Goal: Information Seeking & Learning: Learn about a topic

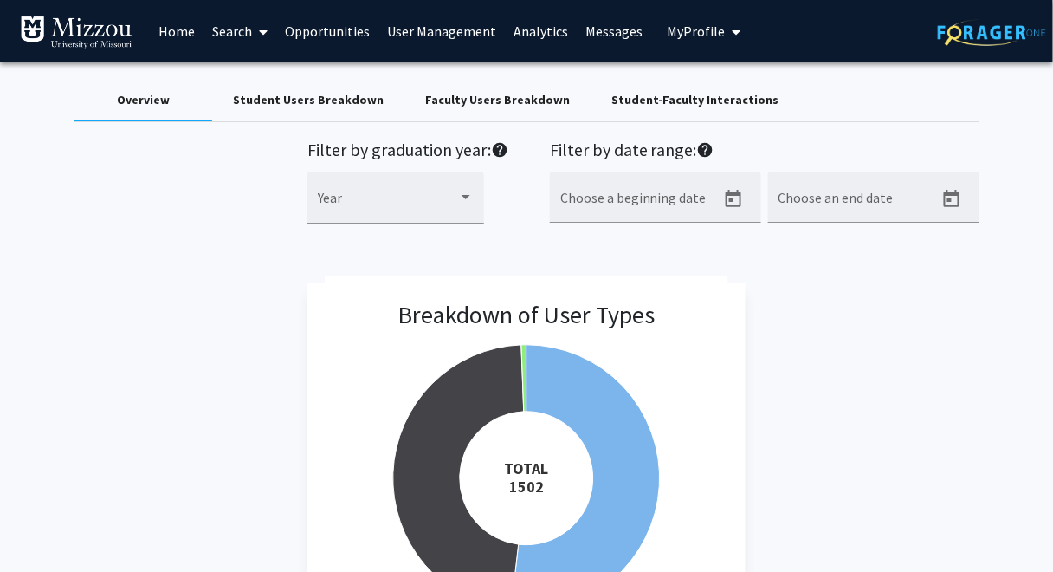
click at [895, 91] on div "Overview Student Users Breakdown Faculty Users Breakdown Student-Faculty Intera…" at bounding box center [527, 101] width 906 height 42
click at [240, 174] on div "Filter by graduation year: help Year Filter by date range: help Choose a beginn…" at bounding box center [527, 190] width 932 height 103
click at [965, 89] on div "Overview Student Users Breakdown Faculty Users Breakdown Student-Faculty Intera…" at bounding box center [527, 101] width 906 height 42
click at [734, 104] on div "Student-Faculty Interactions" at bounding box center [694, 100] width 167 height 18
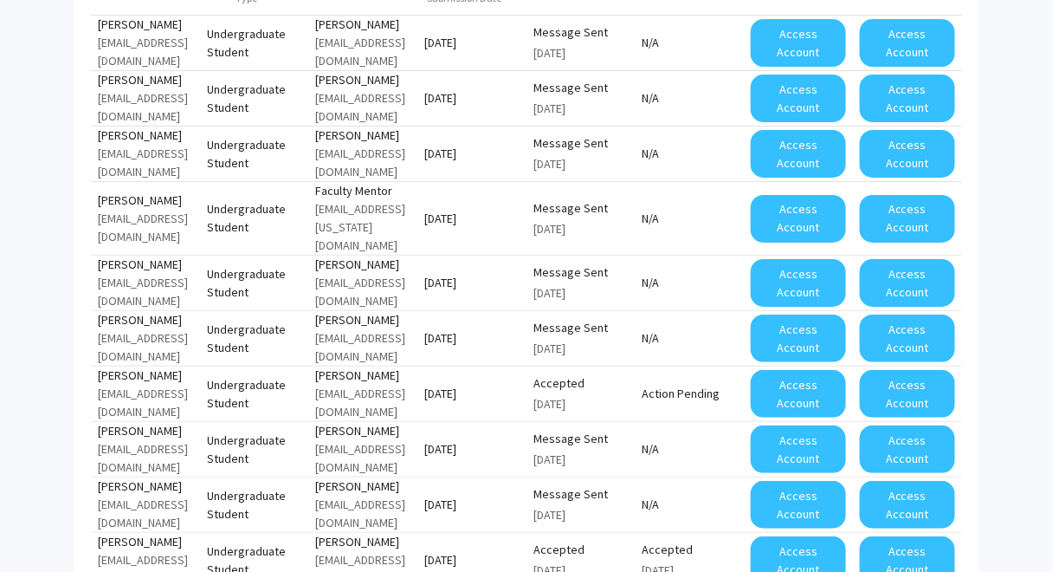
scroll to position [1645, 0]
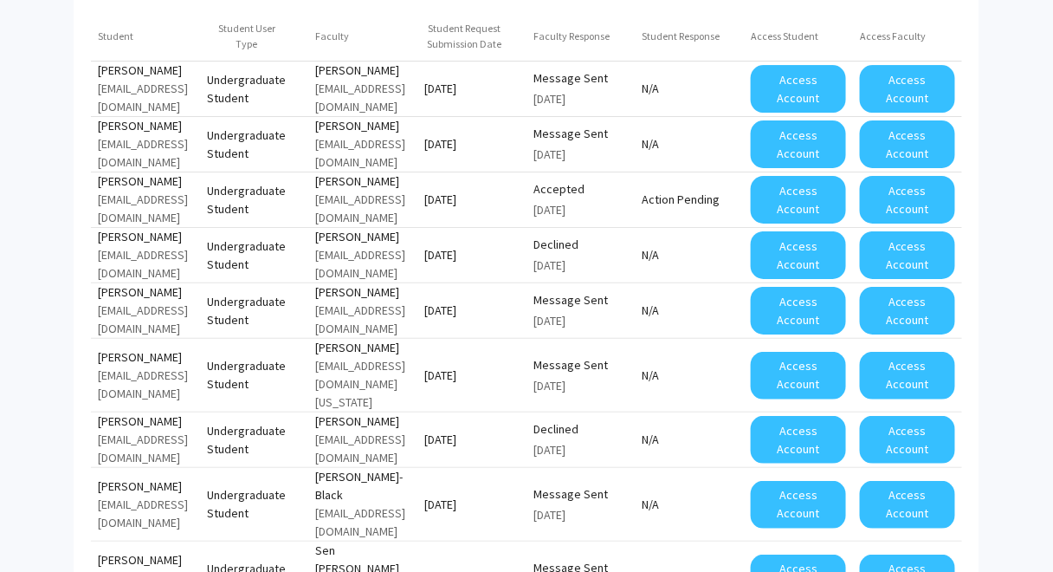
scroll to position [1590, 0]
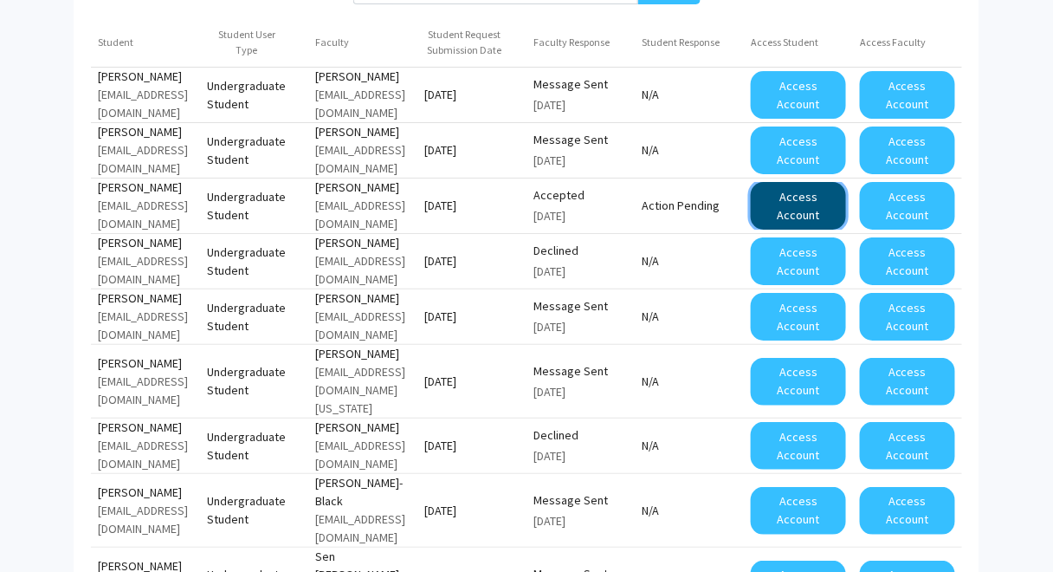
click at [805, 182] on button "Access Account" at bounding box center [798, 206] width 95 height 48
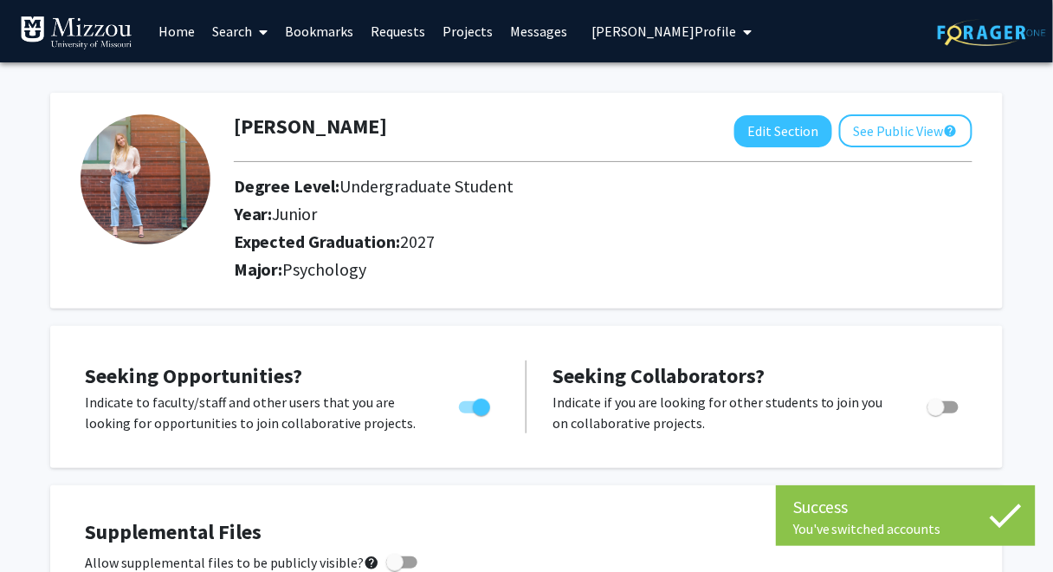
click at [545, 35] on link "Messages" at bounding box center [538, 31] width 74 height 61
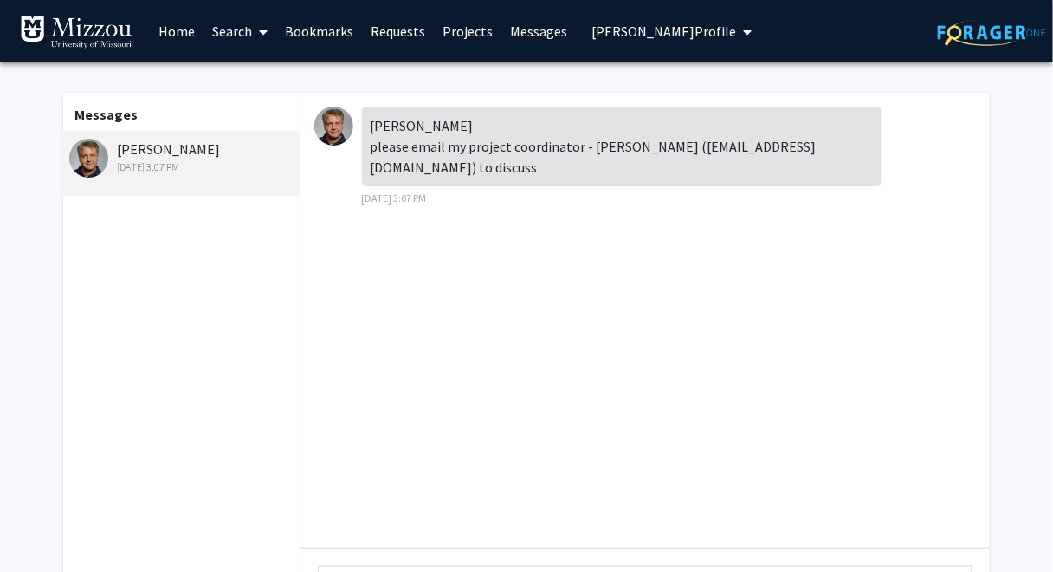
click at [616, 31] on span "Abigail Nichols's Profile" at bounding box center [663, 31] width 145 height 17
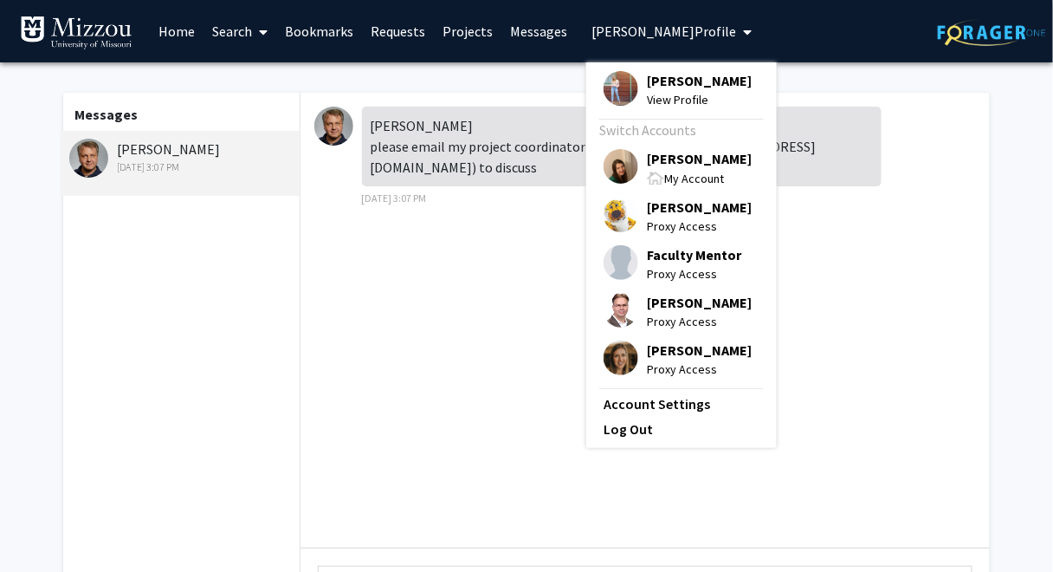
click at [511, 80] on div "Messages Denis McCarthy Sep 4, 2025 3:07 PM Abigail please email my project coo…" at bounding box center [526, 399] width 953 height 675
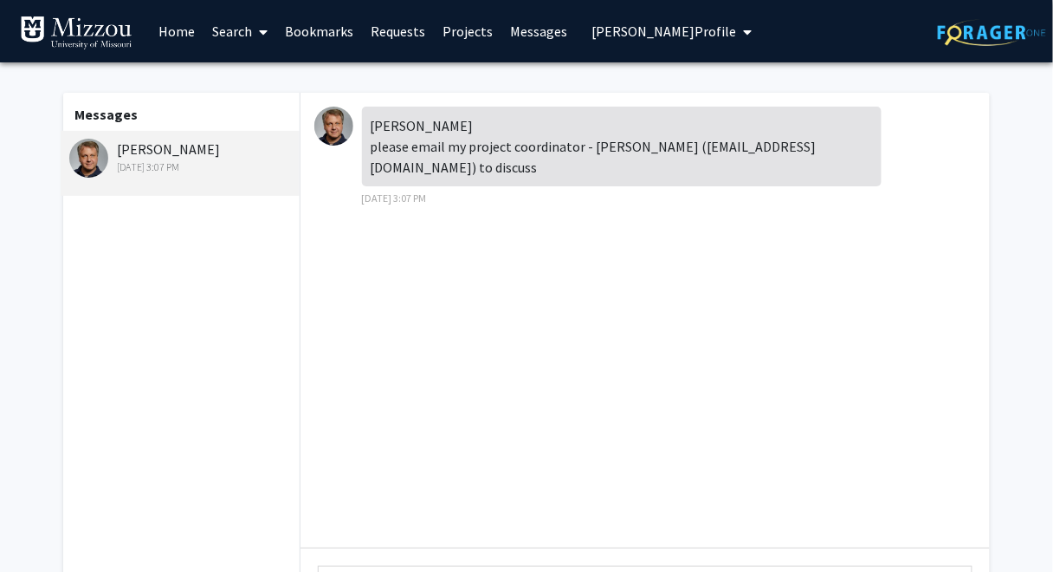
click at [177, 149] on div "Denis McCarthy Sep 4, 2025 3:07 PM" at bounding box center [182, 157] width 226 height 36
click at [604, 33] on span "Abigail Nichols's Profile" at bounding box center [663, 31] width 145 height 17
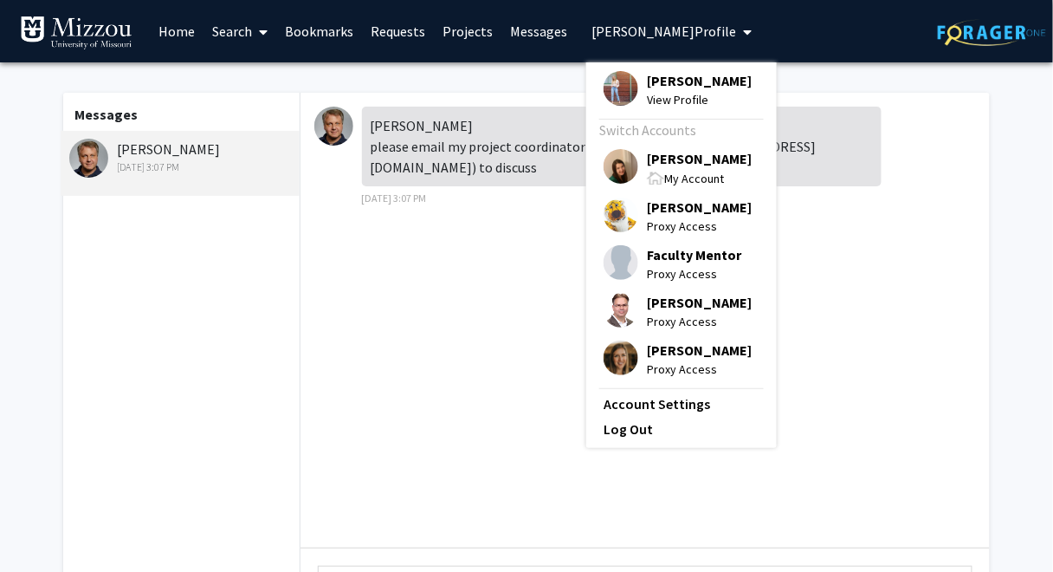
click at [649, 157] on span "[PERSON_NAME]" at bounding box center [699, 158] width 105 height 19
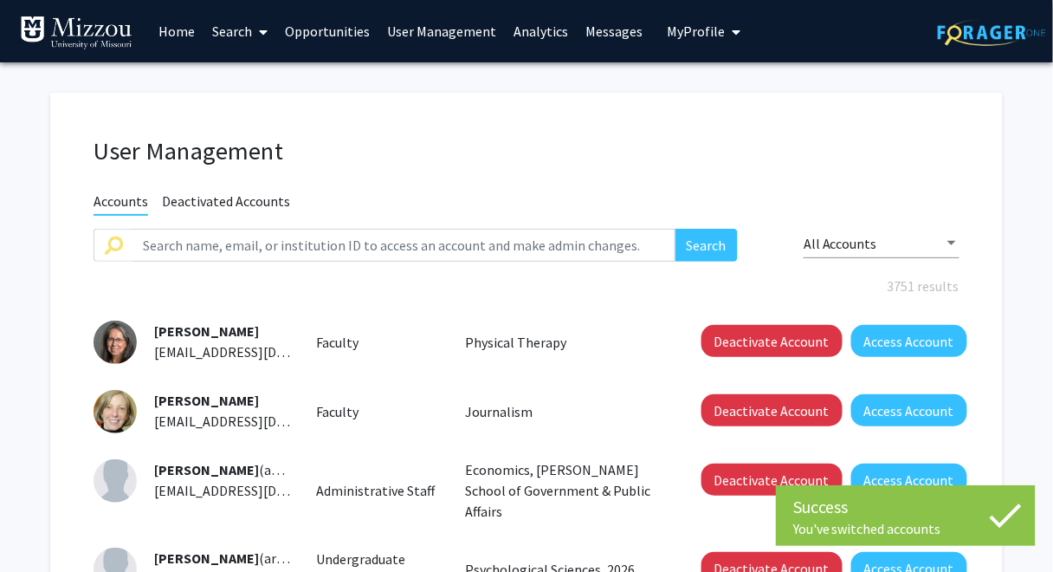
click at [523, 31] on link "Analytics" at bounding box center [541, 31] width 72 height 61
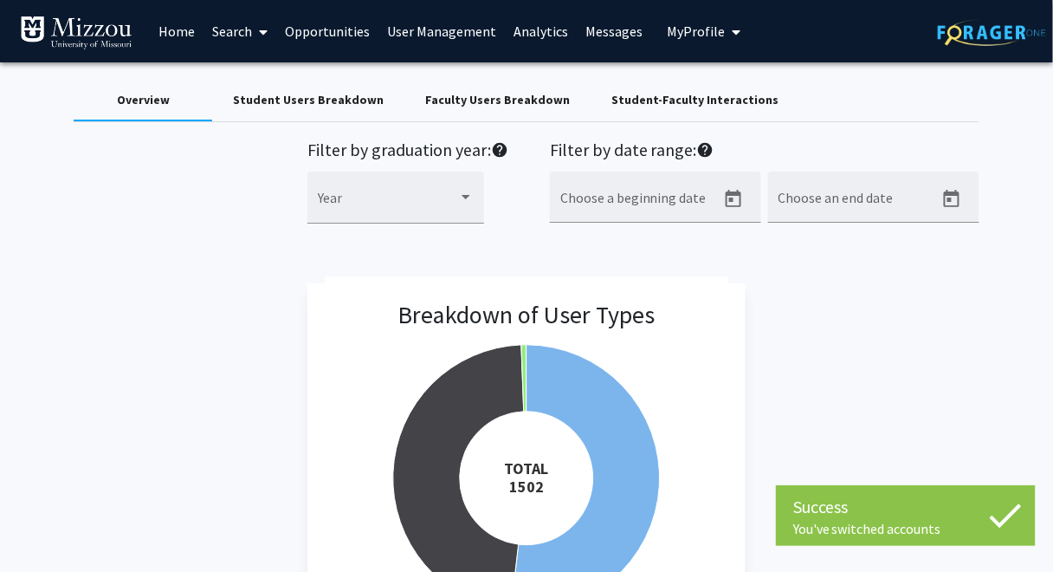
click at [611, 99] on div "Student-Faculty Interactions" at bounding box center [694, 100] width 167 height 18
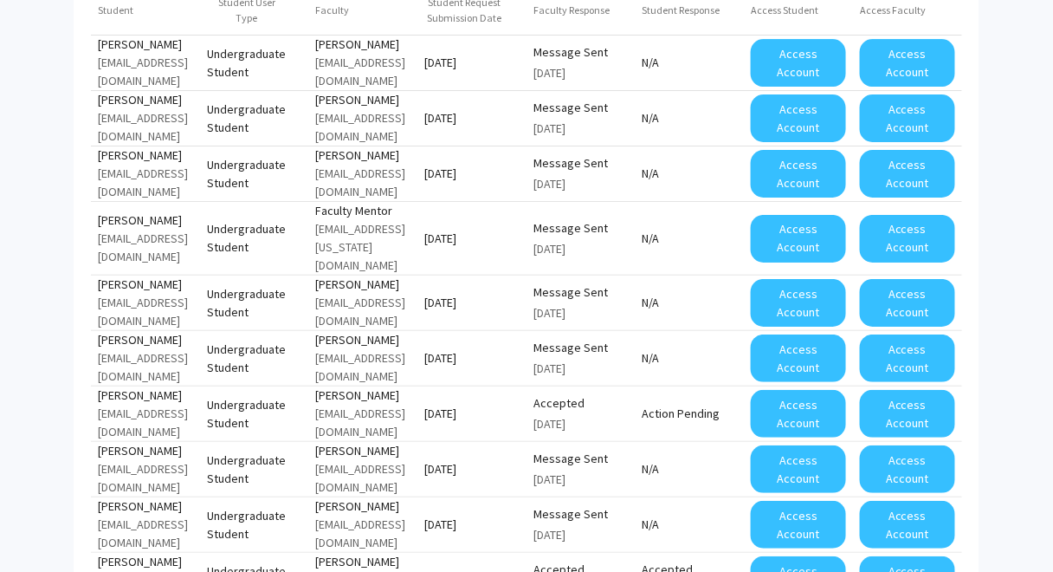
scroll to position [1625, 0]
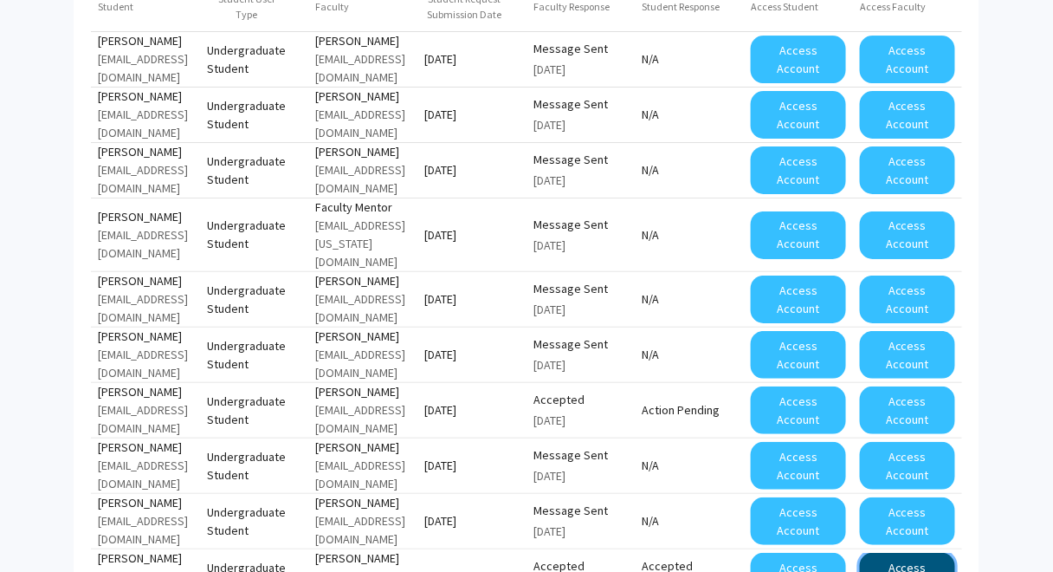
click at [894, 552] on button "Access Account" at bounding box center [907, 576] width 95 height 48
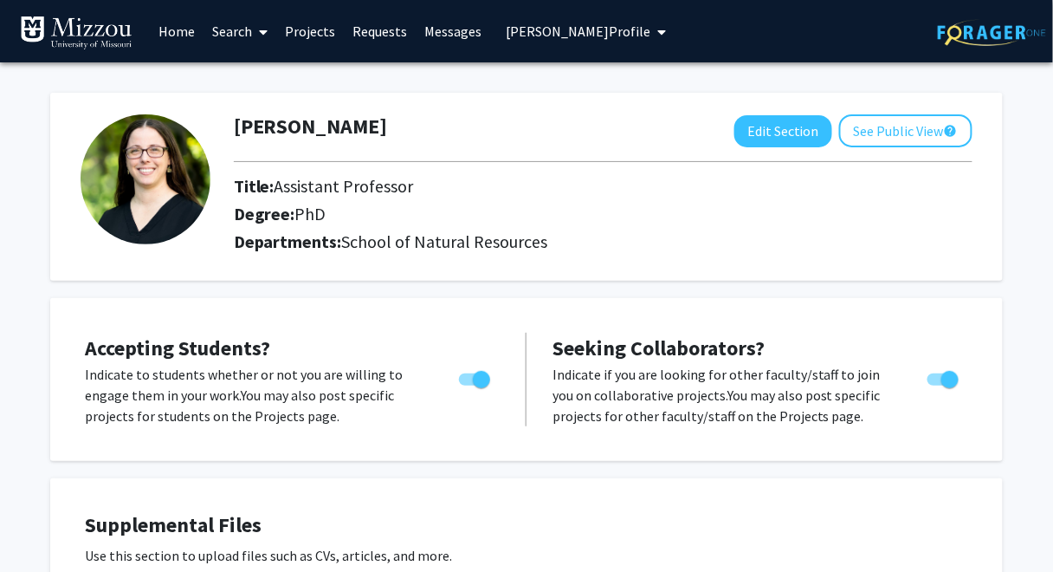
click at [449, 30] on link "Messages" at bounding box center [453, 31] width 74 height 61
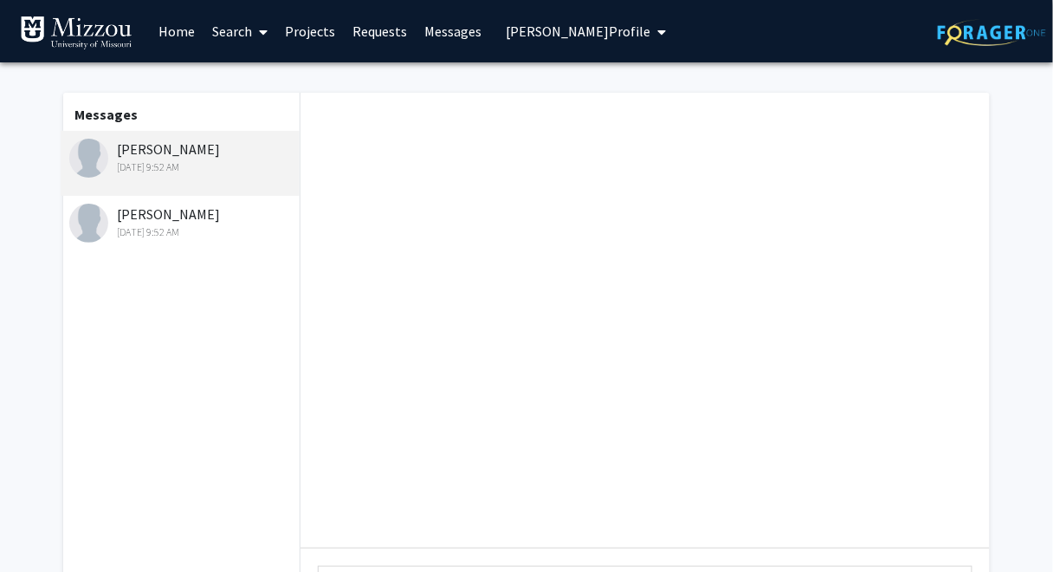
scroll to position [224, 0]
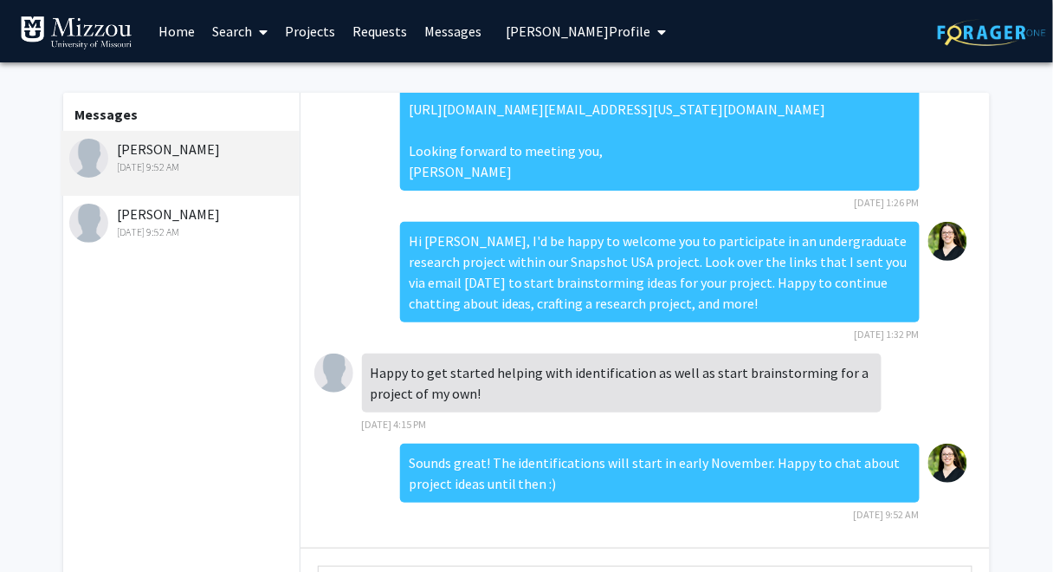
click at [174, 218] on div "Braden McIntosh Sep 14, 2025 9:52 AM" at bounding box center [182, 221] width 226 height 36
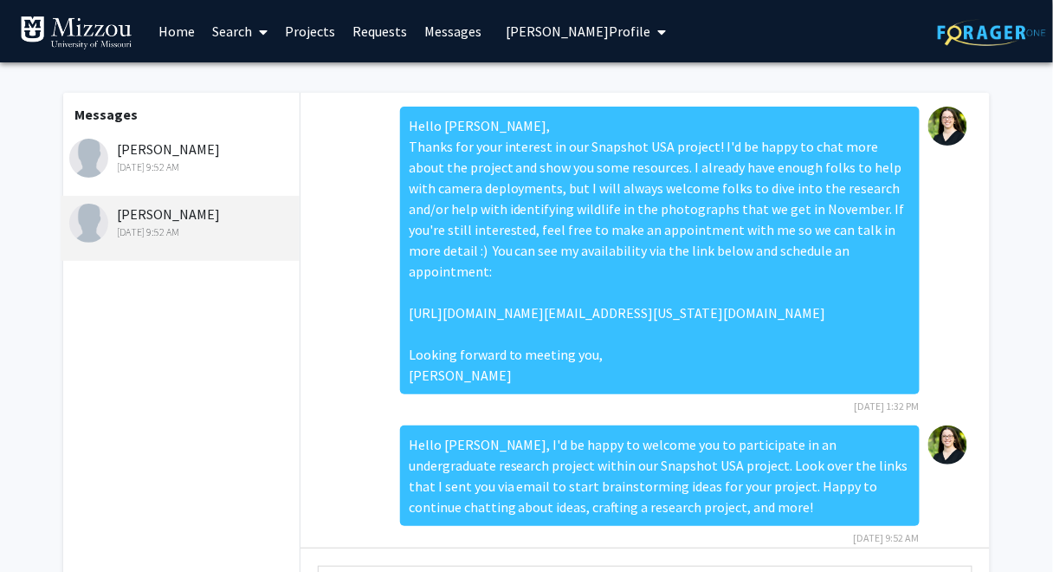
scroll to position [23, 0]
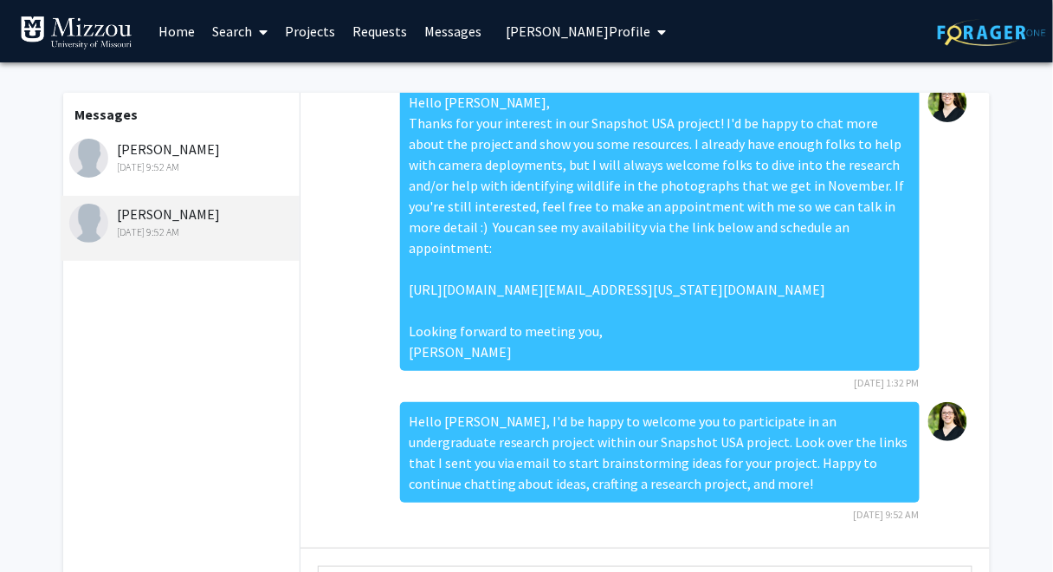
click at [634, 32] on span "Christine Brodsky's Profile" at bounding box center [578, 31] width 145 height 17
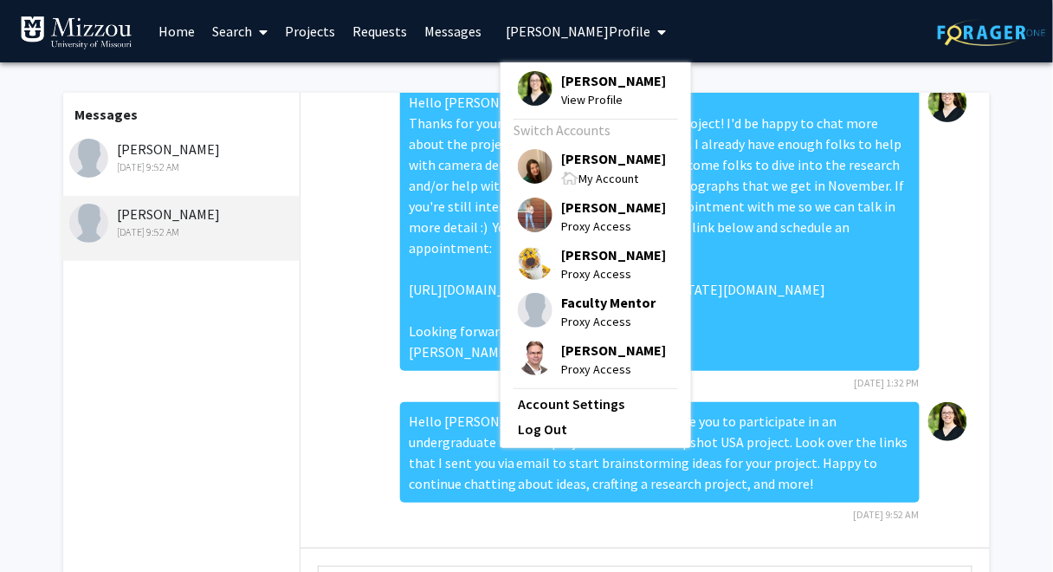
click at [703, 74] on div "Messages Adam Glenn Sep 14, 2025 9:52 AM Braden McIntosh Sep 14, 2025 9:52 AM H…" at bounding box center [526, 399] width 953 height 675
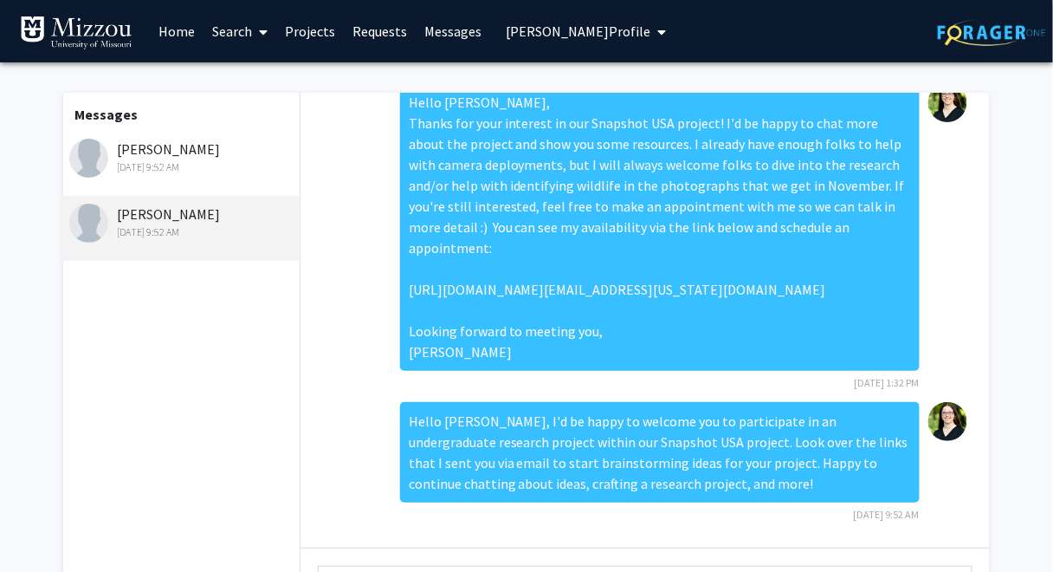
click at [569, 34] on span "Christine Brodsky's Profile" at bounding box center [578, 31] width 145 height 17
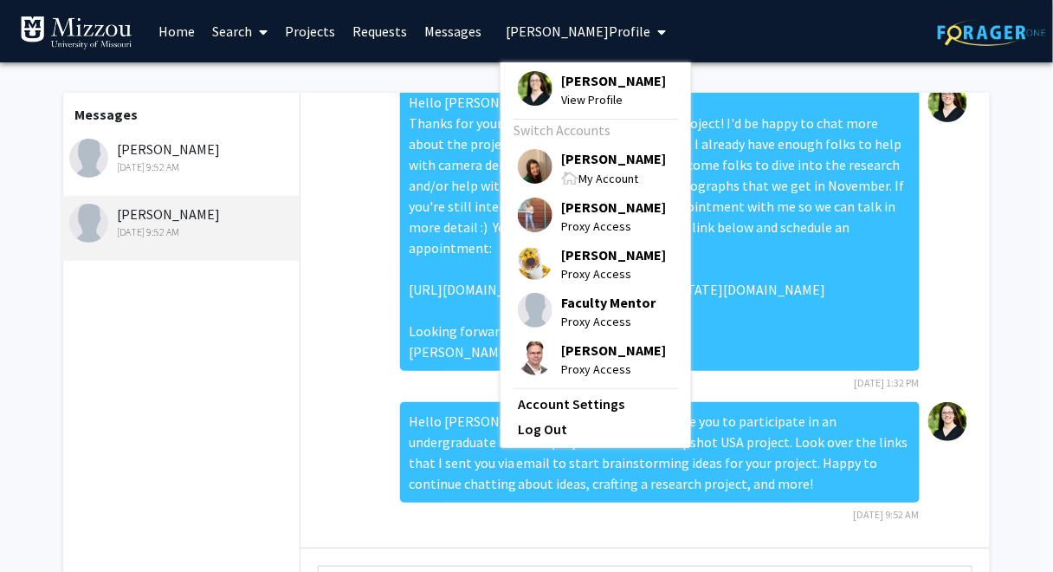
click at [578, 161] on span "[PERSON_NAME]" at bounding box center [613, 158] width 105 height 19
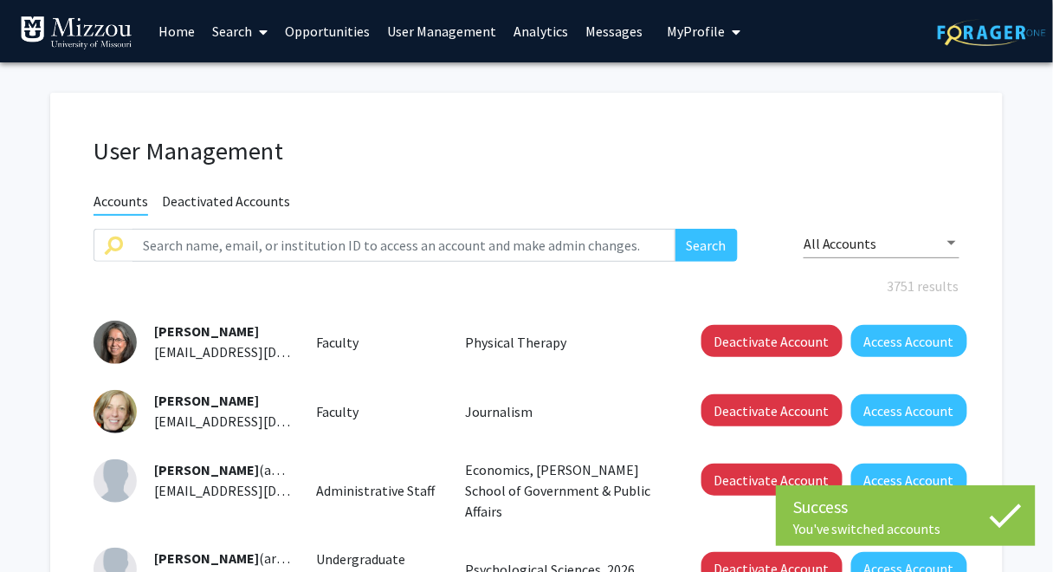
click at [521, 32] on link "Analytics" at bounding box center [541, 31] width 72 height 61
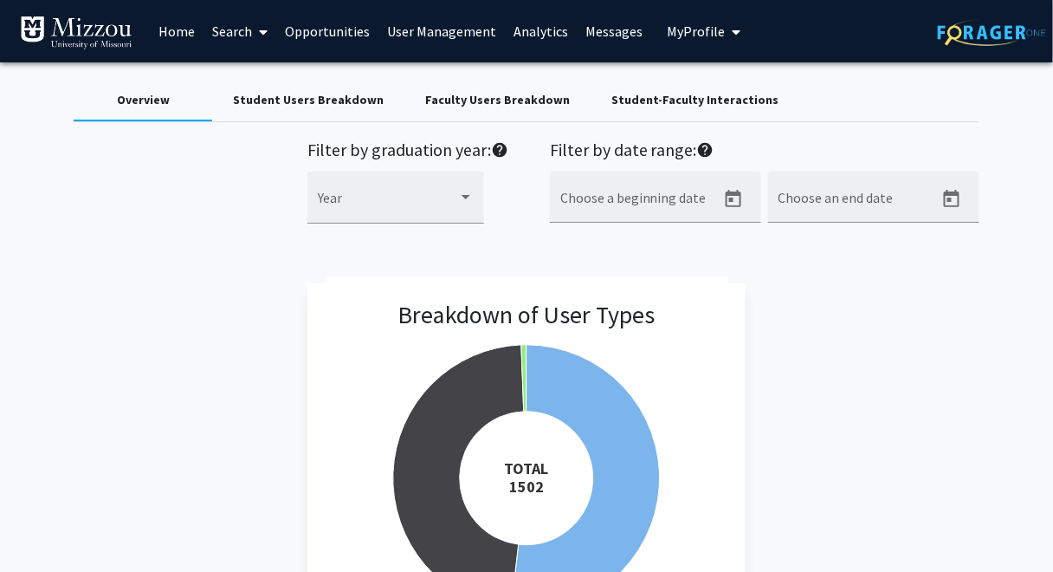
click at [714, 100] on div "Student-Faculty Interactions" at bounding box center [694, 100] width 167 height 18
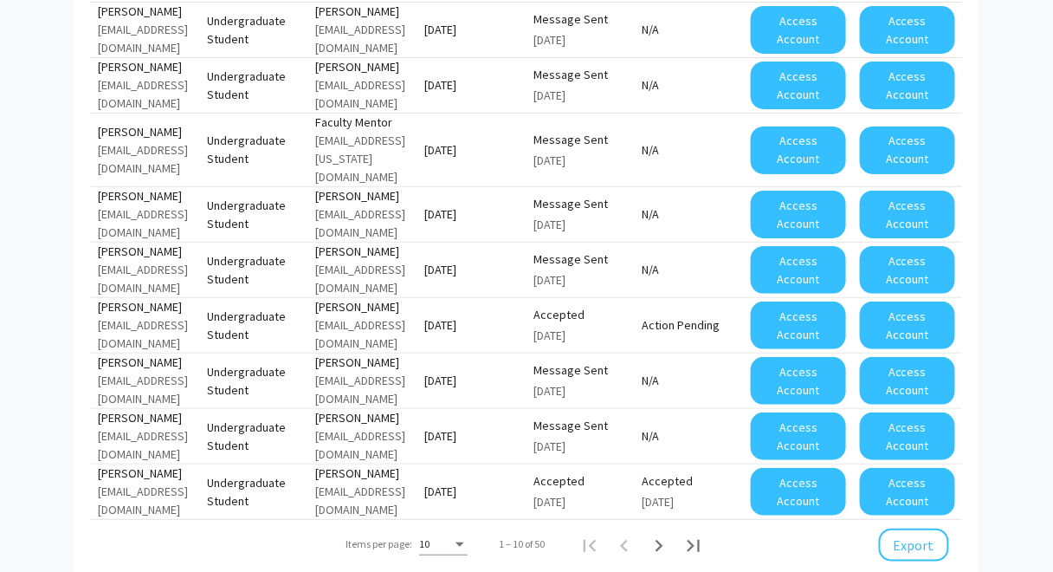
scroll to position [1714, 0]
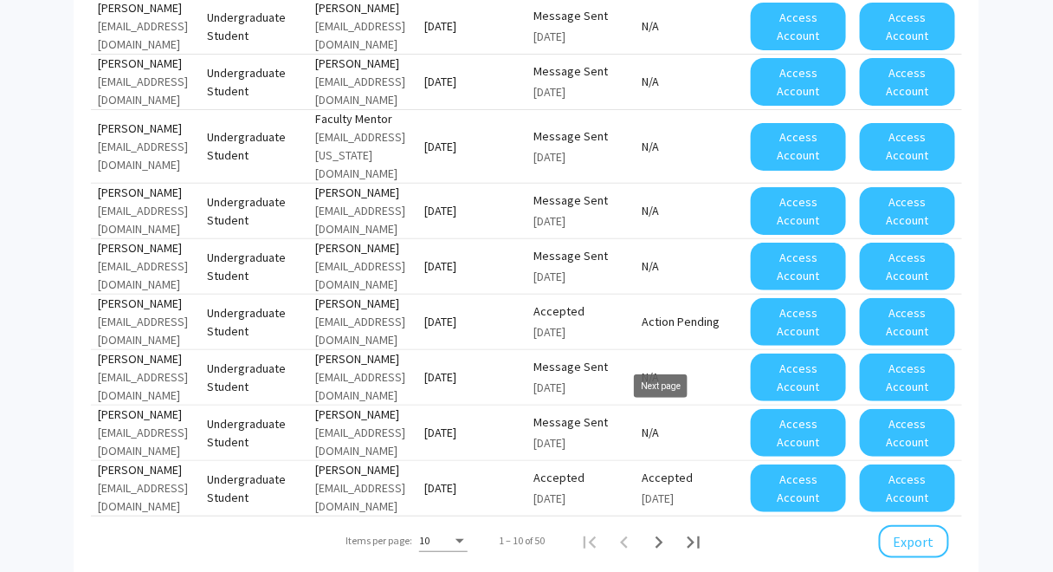
click at [660, 536] on icon "Next page" at bounding box center [659, 542] width 8 height 12
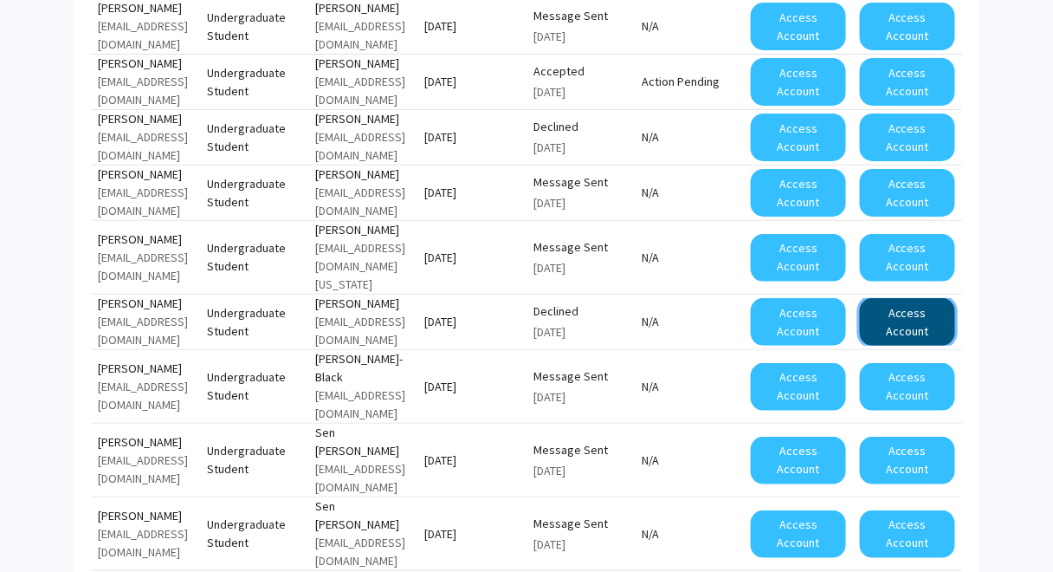
click at [919, 298] on button "Access Account" at bounding box center [907, 322] width 95 height 48
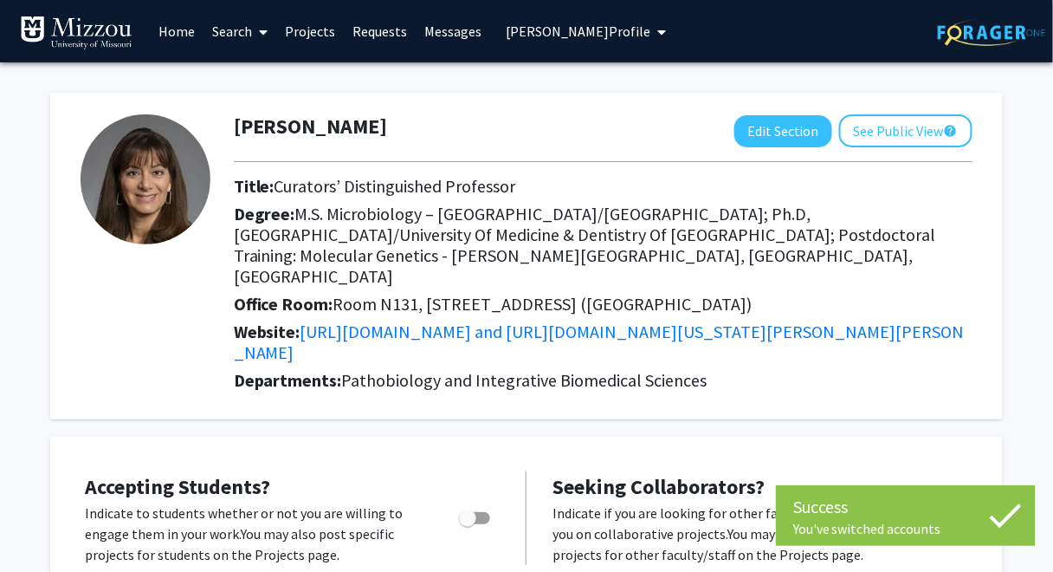
click at [386, 35] on link "Requests" at bounding box center [380, 31] width 72 height 61
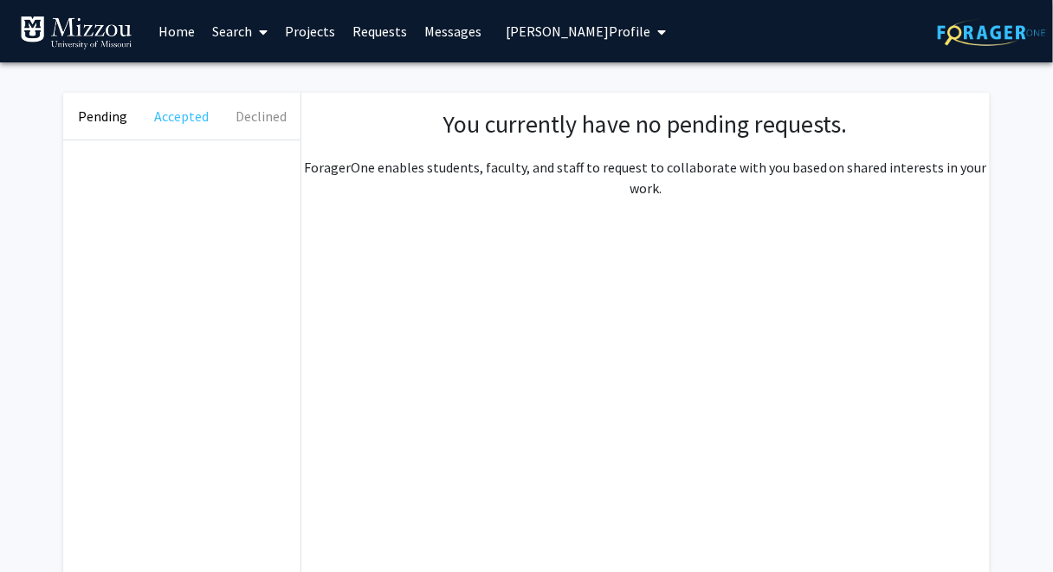
click at [178, 116] on button "Accepted" at bounding box center [181, 116] width 79 height 47
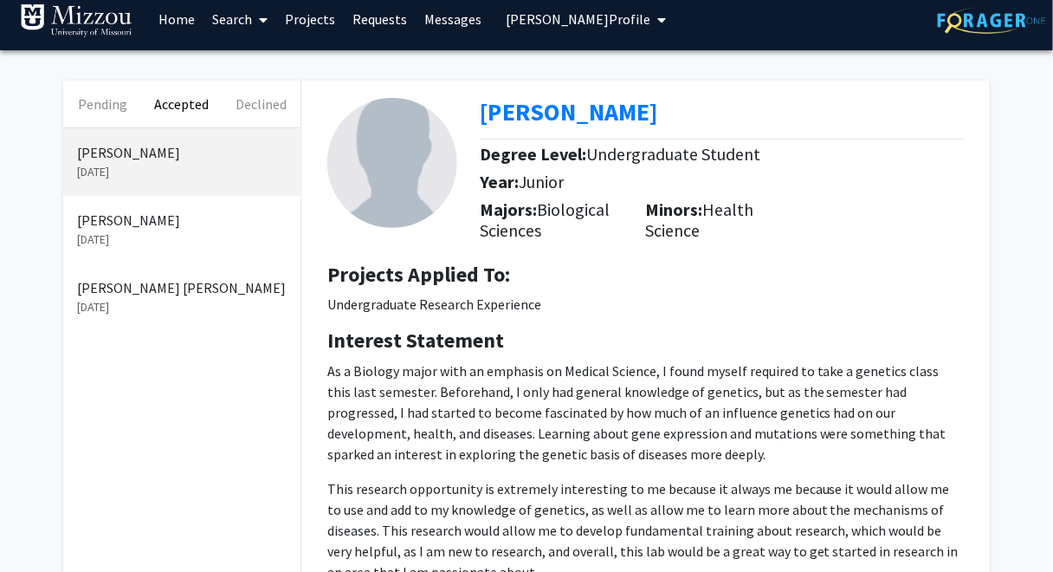
scroll to position [3, 0]
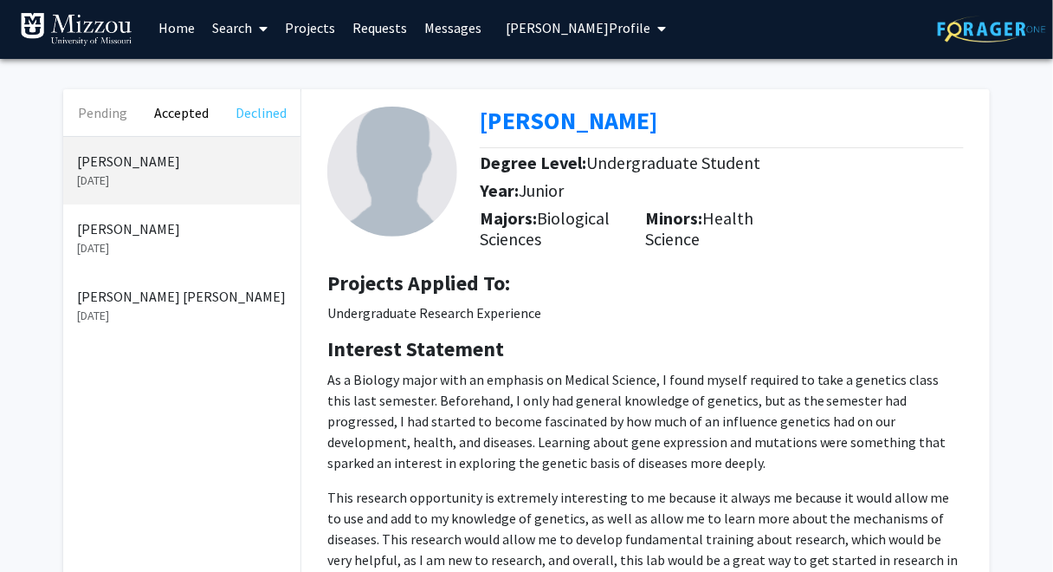
click at [248, 114] on button "Declined" at bounding box center [261, 112] width 79 height 47
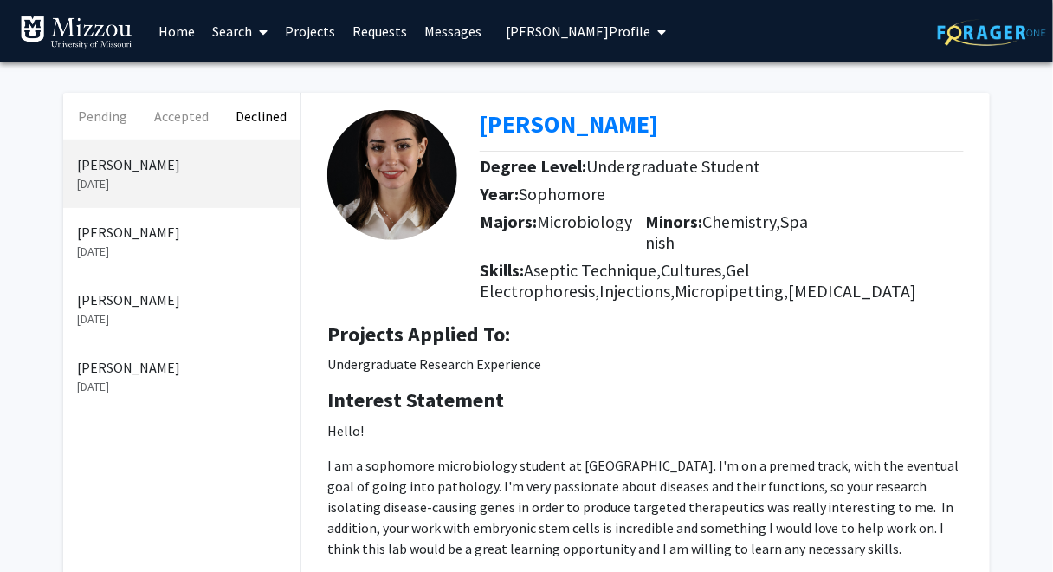
click at [434, 34] on link "Messages" at bounding box center [453, 31] width 74 height 61
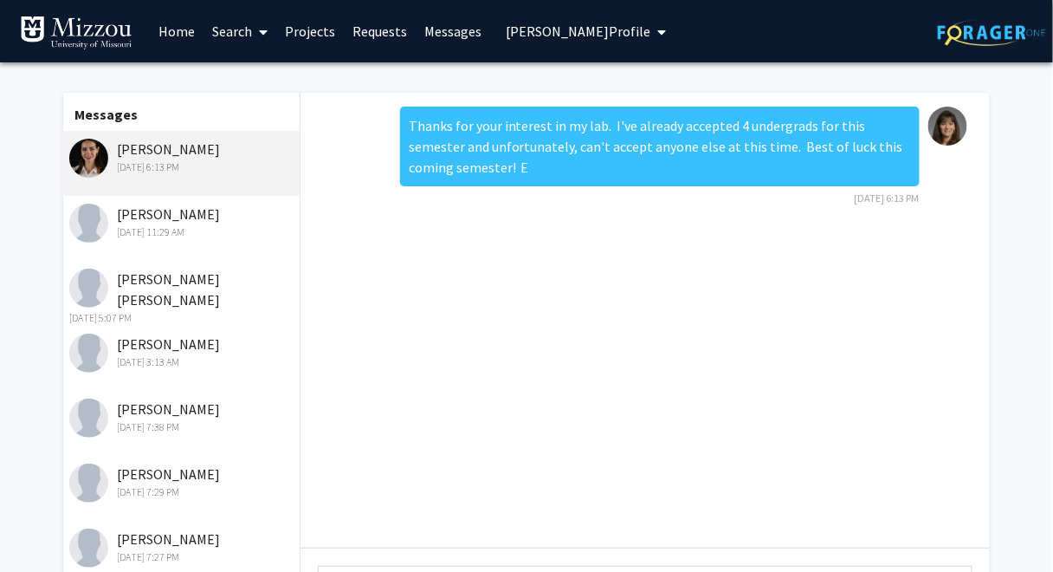
click at [180, 216] on div "Kaylie Brockmann Aug 31, 2025 11:29 AM" at bounding box center [182, 221] width 226 height 36
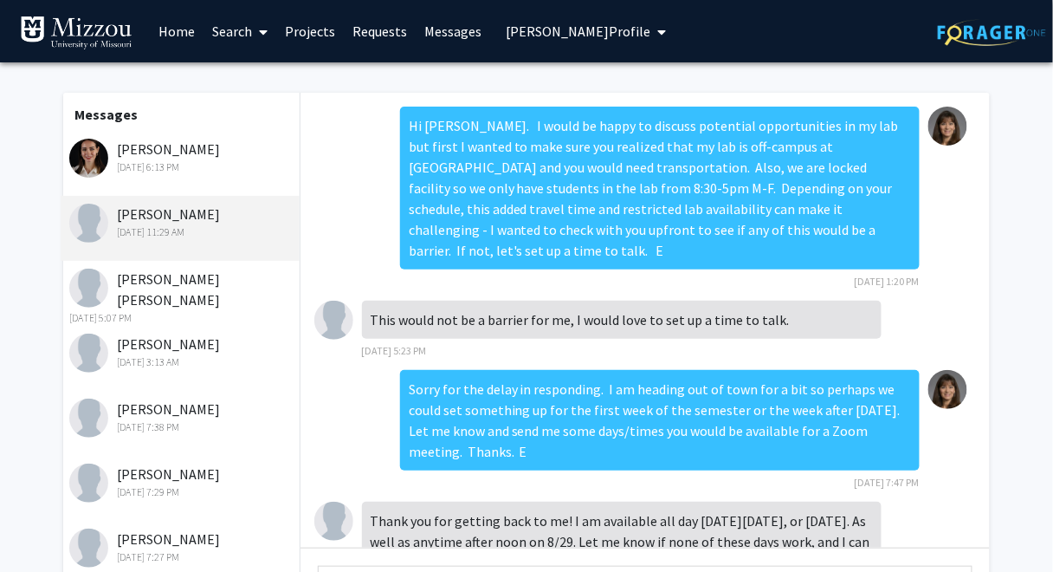
scroll to position [148, 0]
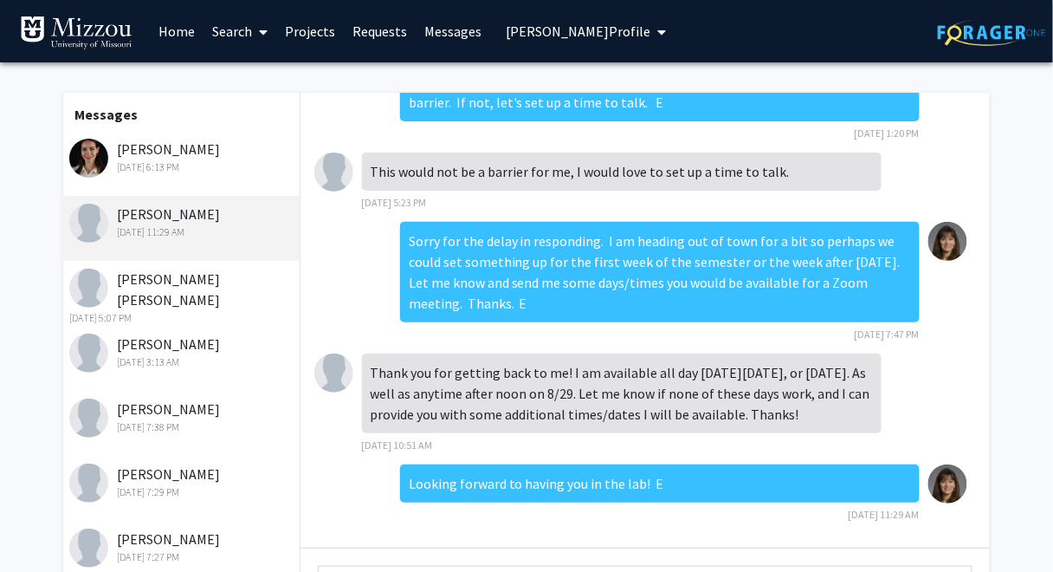
click at [145, 281] on div "Jackson Brower Aug 29, 2025 5:07 PM" at bounding box center [182, 296] width 226 height 57
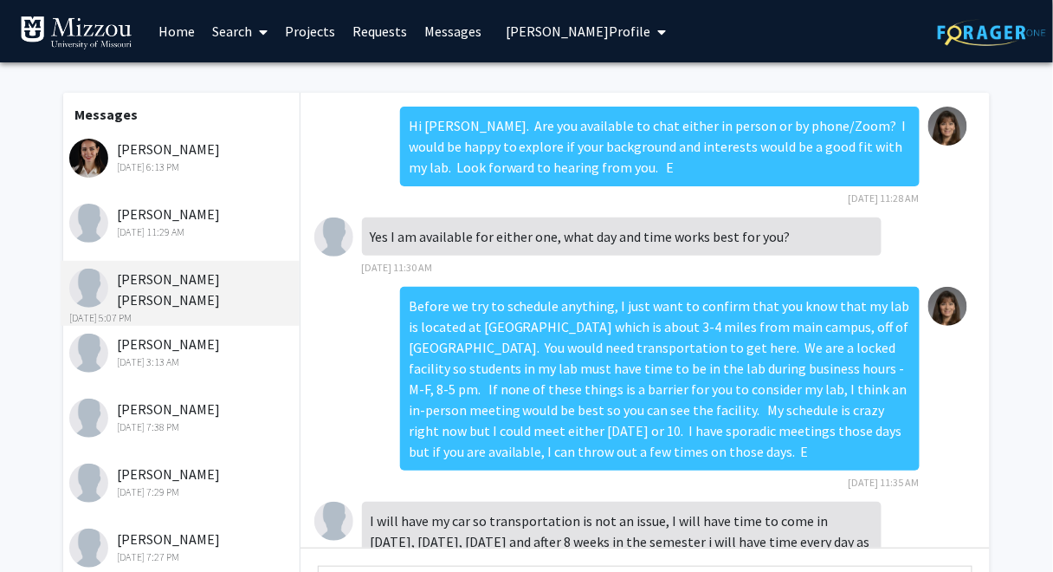
scroll to position [1243, 0]
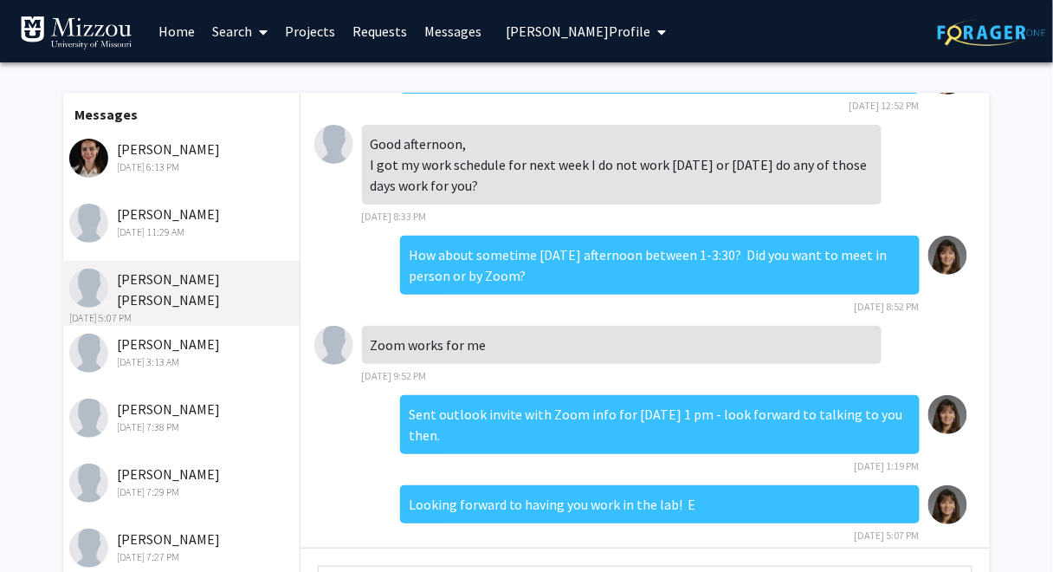
click at [139, 345] on div "Olivia Pierce Aug 29, 2025 3:13 AM" at bounding box center [182, 351] width 226 height 36
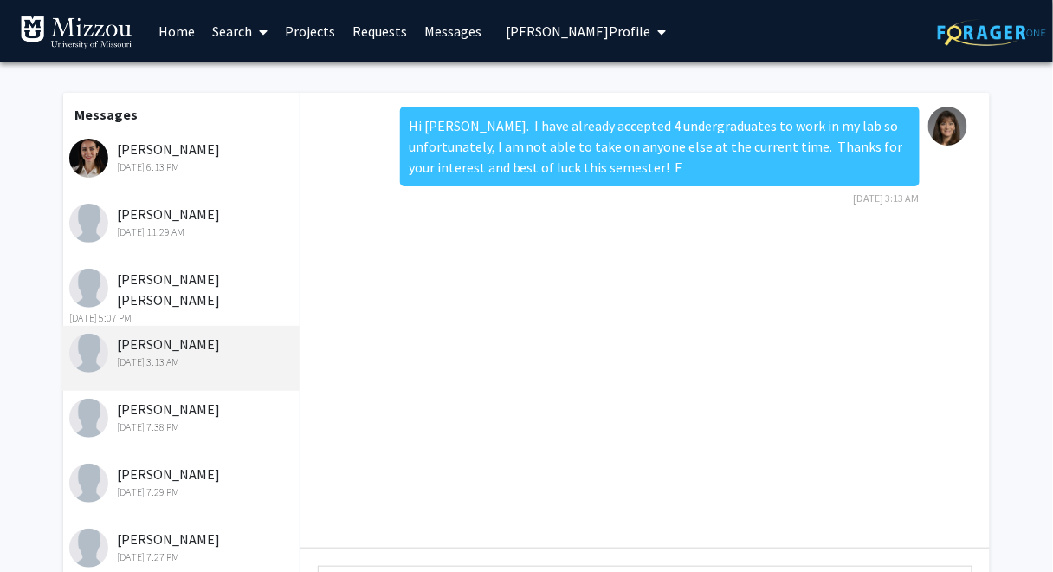
click at [126, 408] on div "Breanne Garstang Aug 27, 2025 7:38 PM" at bounding box center [182, 416] width 226 height 36
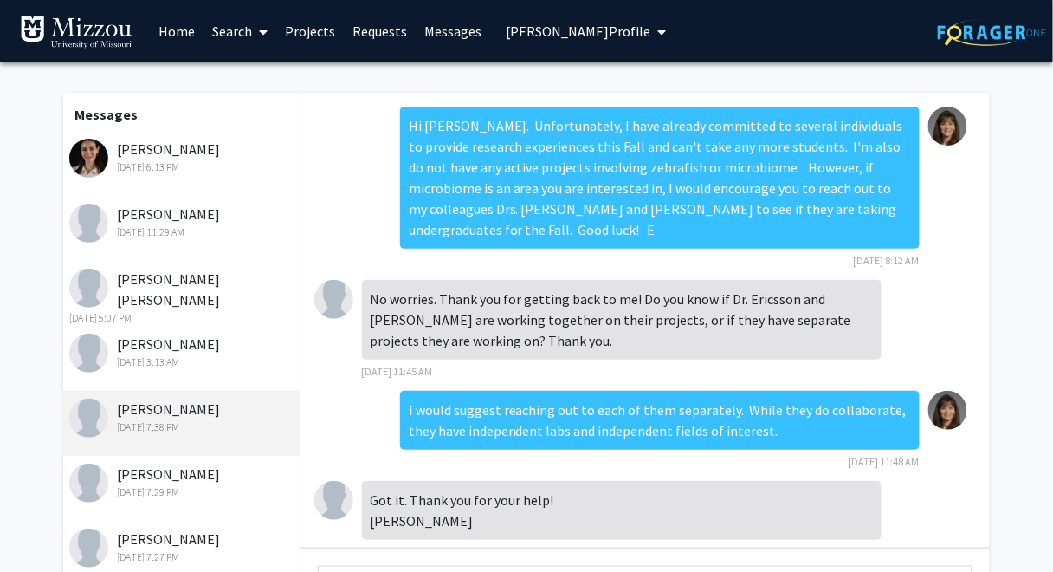
scroll to position [127, 0]
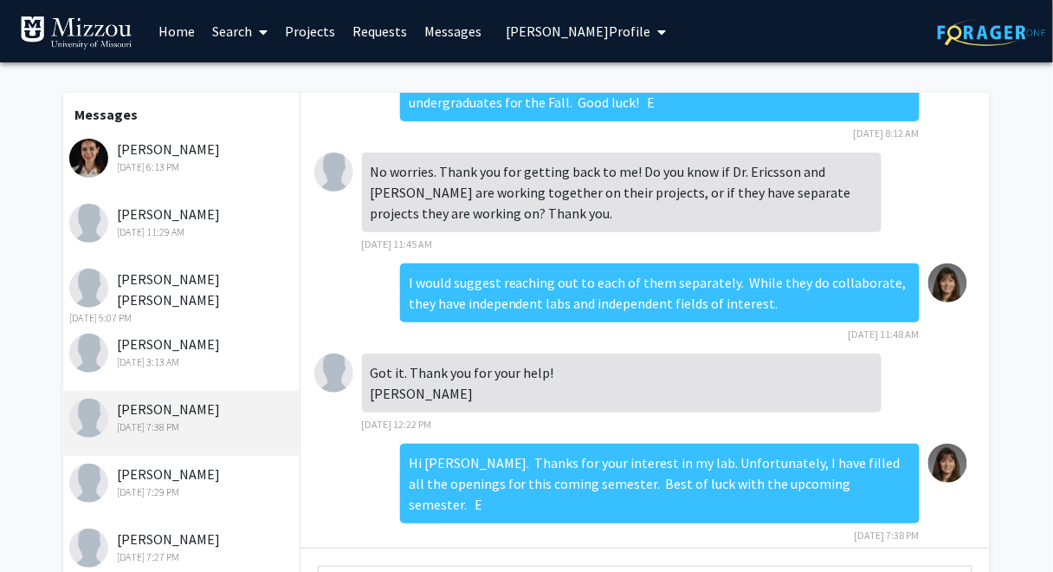
click at [132, 474] on div "Sophie Kusserow Aug 27, 2025 7:29 PM" at bounding box center [182, 481] width 226 height 36
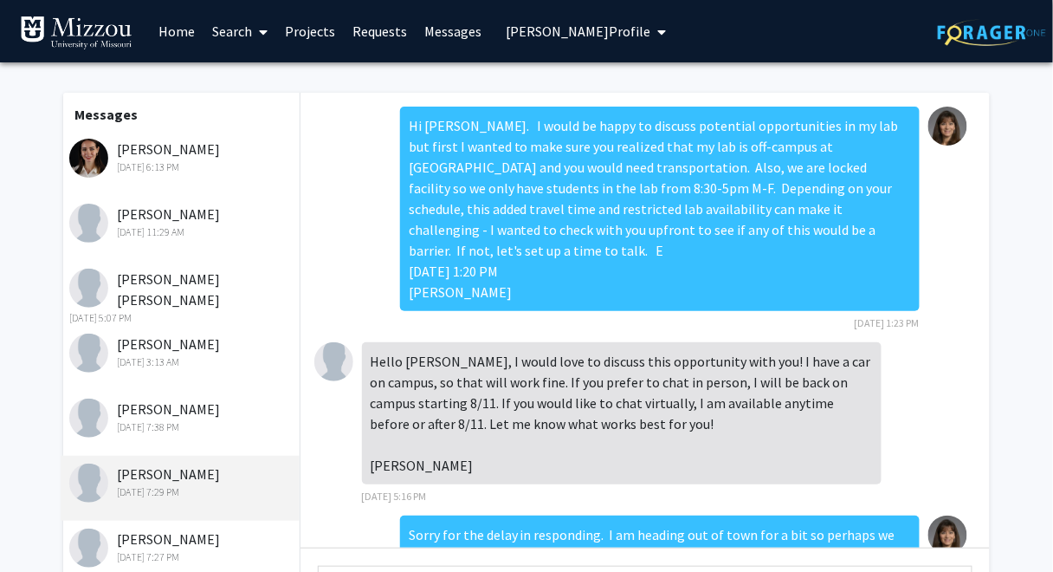
scroll to position [273, 0]
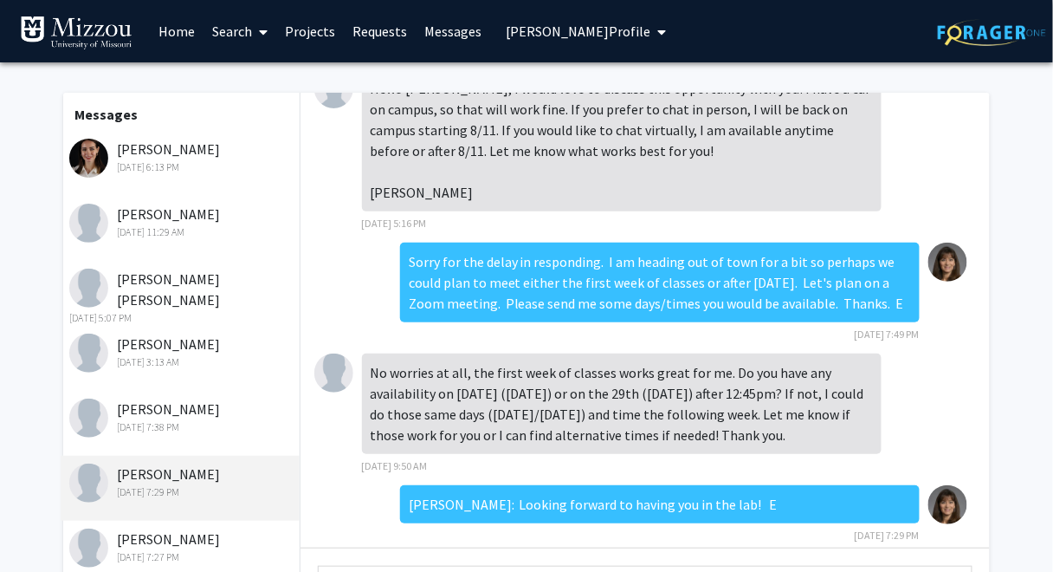
click at [134, 541] on div "Brooke Francis Aug 27, 2025 7:27 PM" at bounding box center [182, 546] width 226 height 36
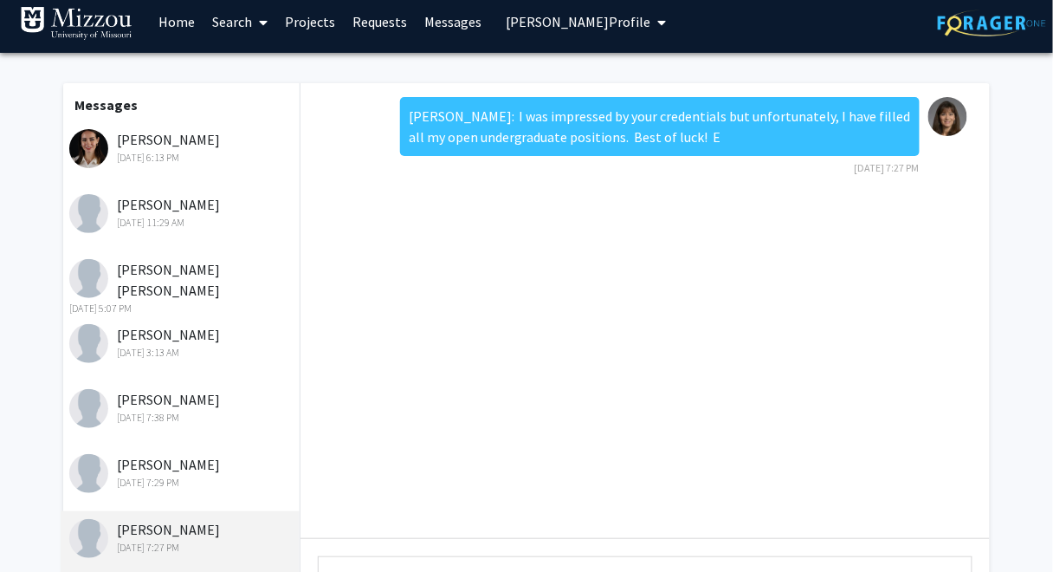
scroll to position [0, 0]
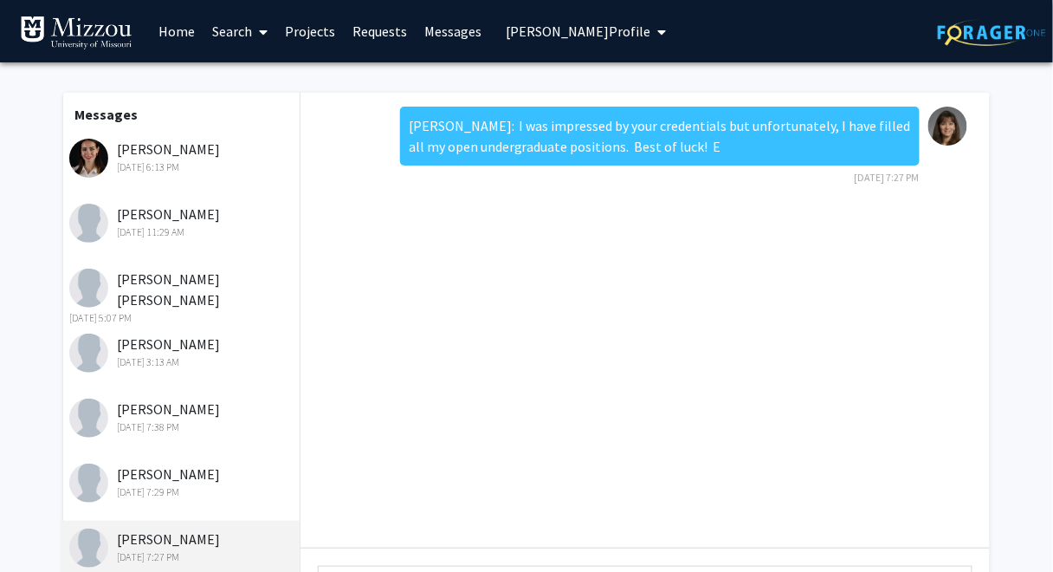
click at [574, 31] on span "Elizabeth Bryda's Profile" at bounding box center [578, 31] width 145 height 17
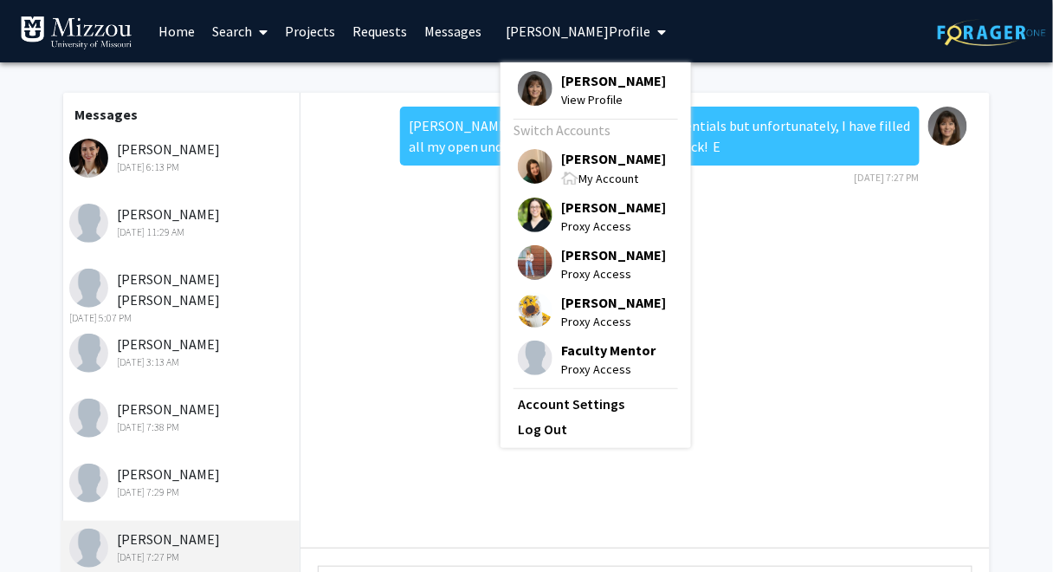
click at [571, 158] on span "[PERSON_NAME]" at bounding box center [613, 158] width 105 height 19
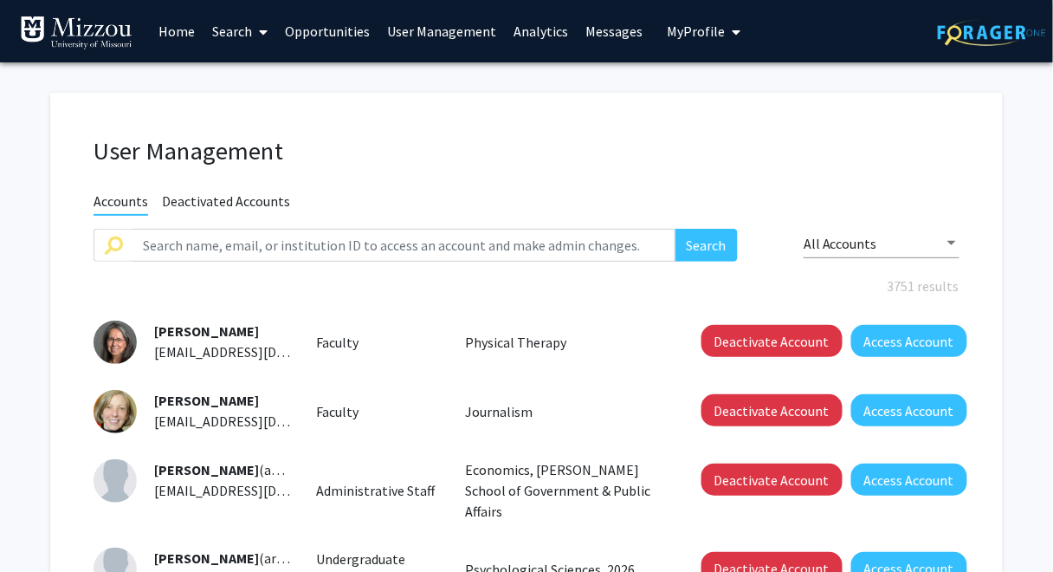
click at [543, 26] on link "Analytics" at bounding box center [541, 31] width 72 height 61
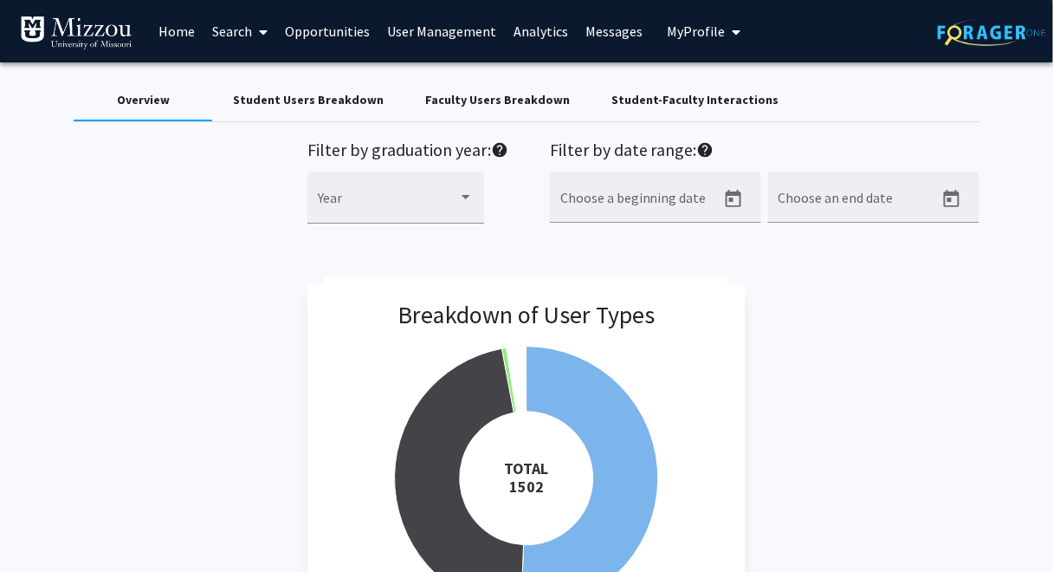
click at [611, 101] on div "Student-Faculty Interactions" at bounding box center [694, 100] width 167 height 18
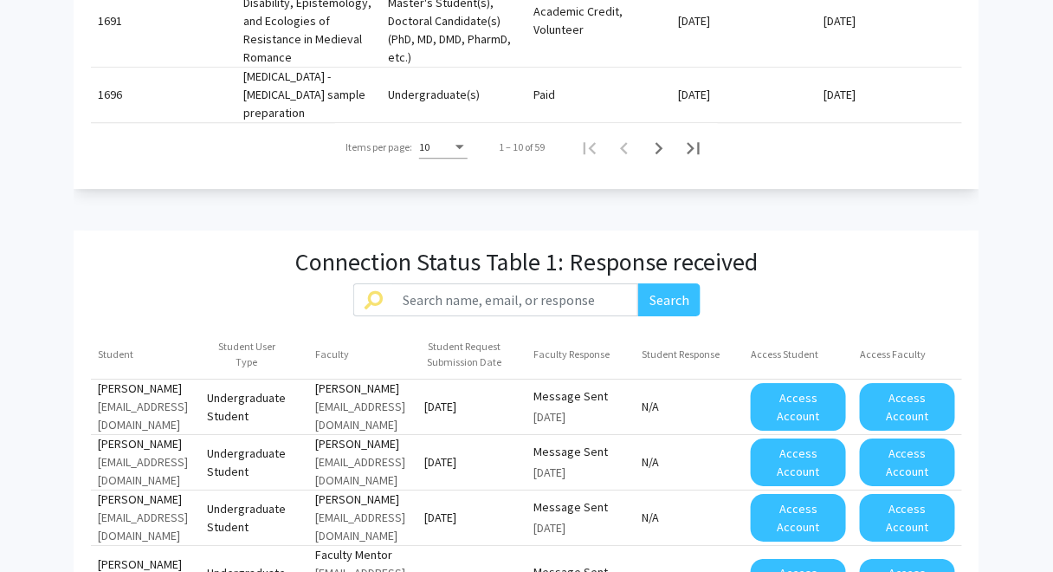
scroll to position [1659, 0]
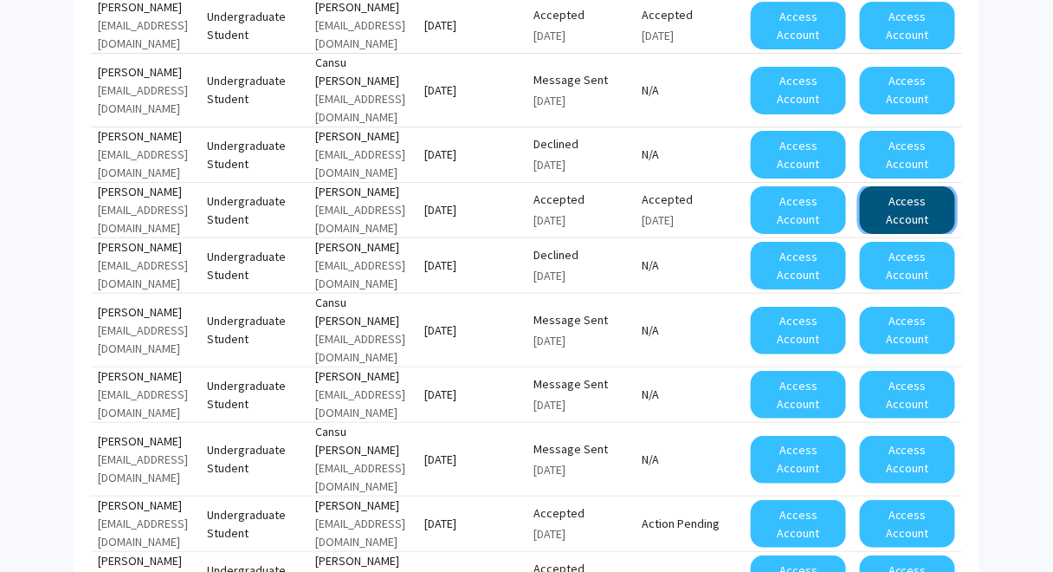
click at [925, 186] on button "Access Account" at bounding box center [907, 210] width 95 height 48
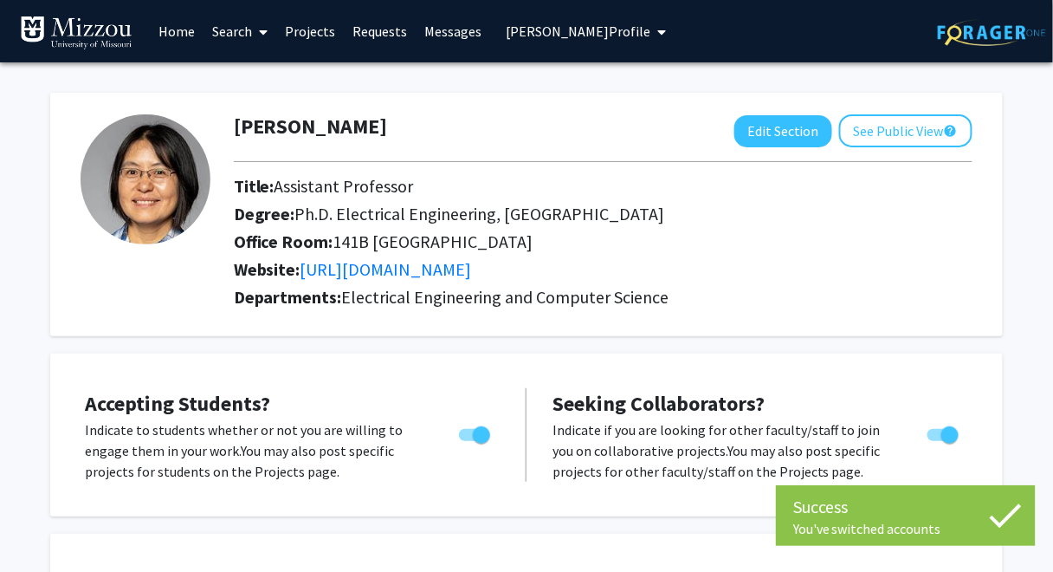
click at [443, 32] on link "Messages" at bounding box center [453, 31] width 74 height 61
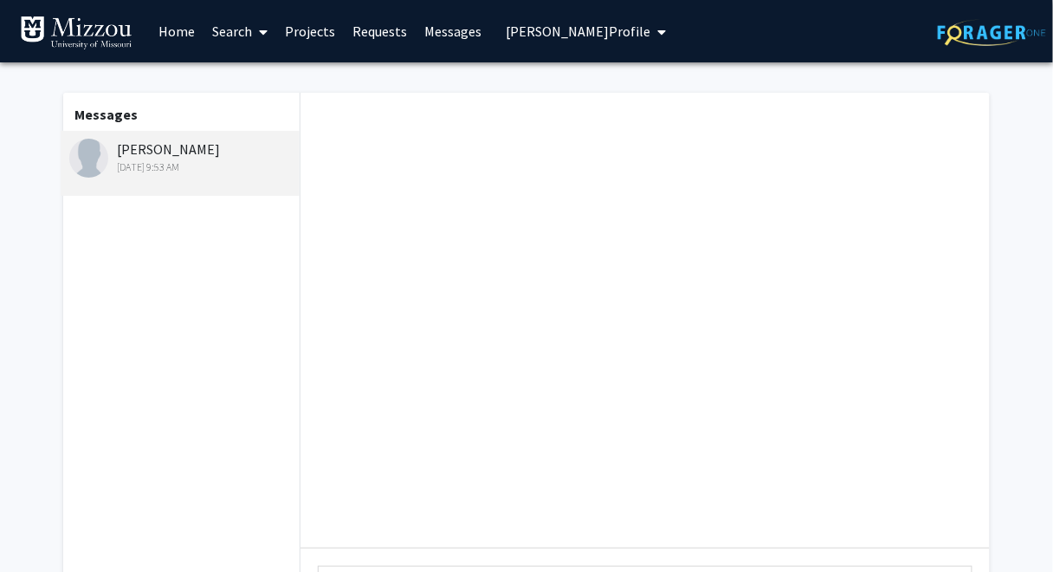
scroll to position [79, 0]
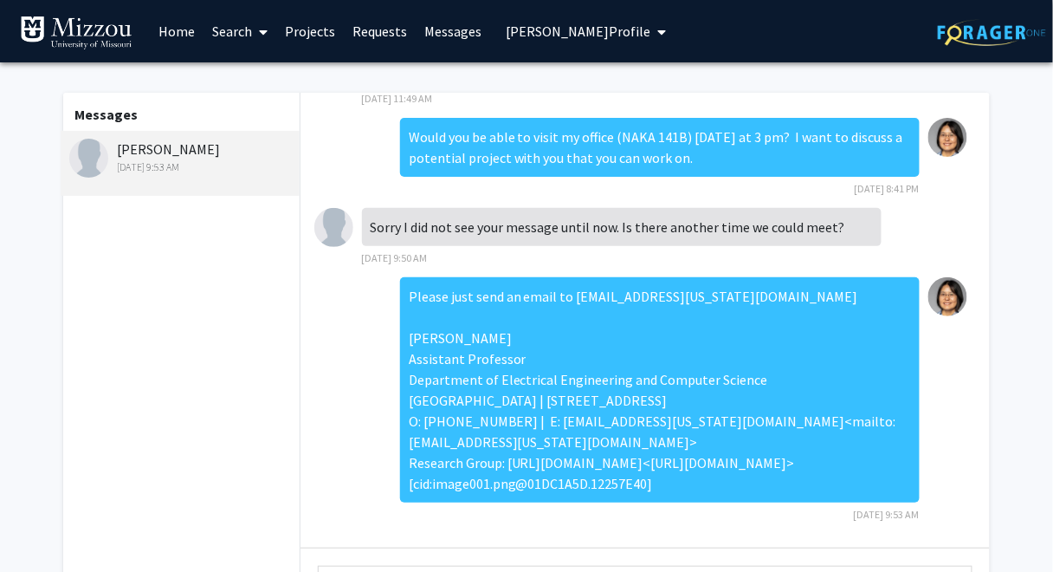
click at [511, 34] on span "Peifen Zhu's Profile" at bounding box center [578, 31] width 145 height 17
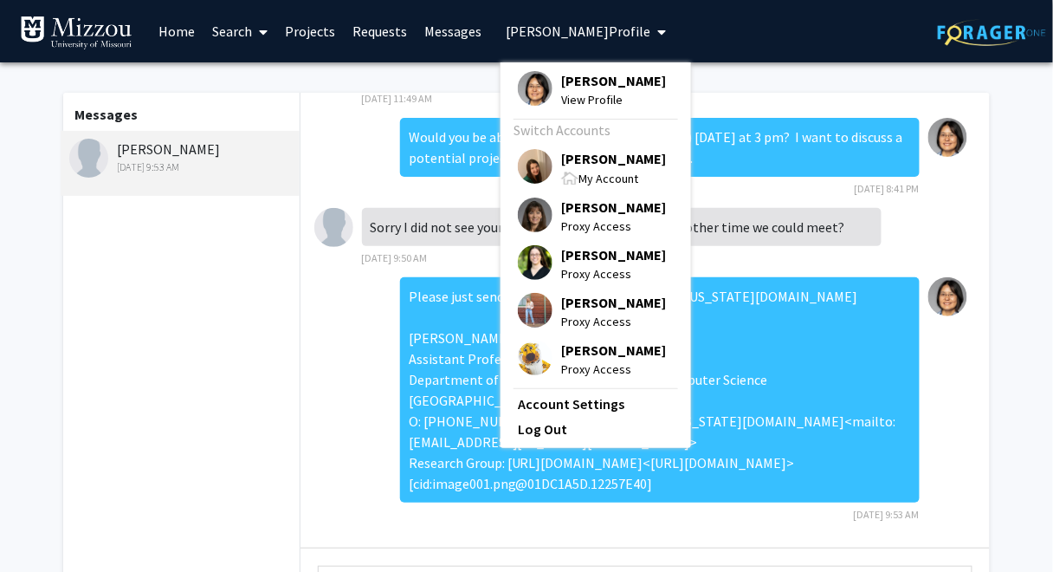
click at [591, 160] on span "[PERSON_NAME]" at bounding box center [613, 158] width 105 height 19
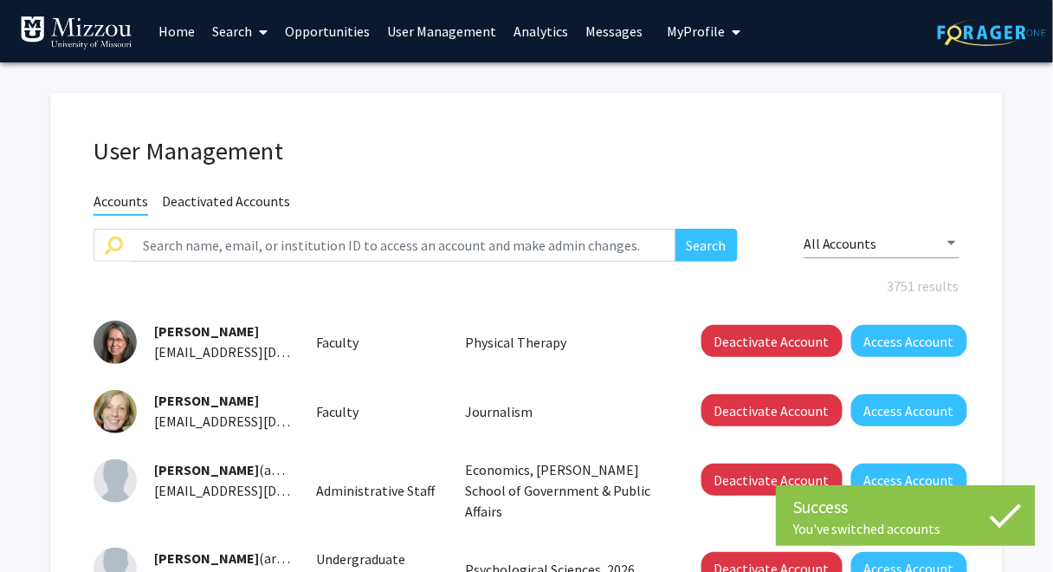
click at [526, 31] on link "Analytics" at bounding box center [541, 31] width 72 height 61
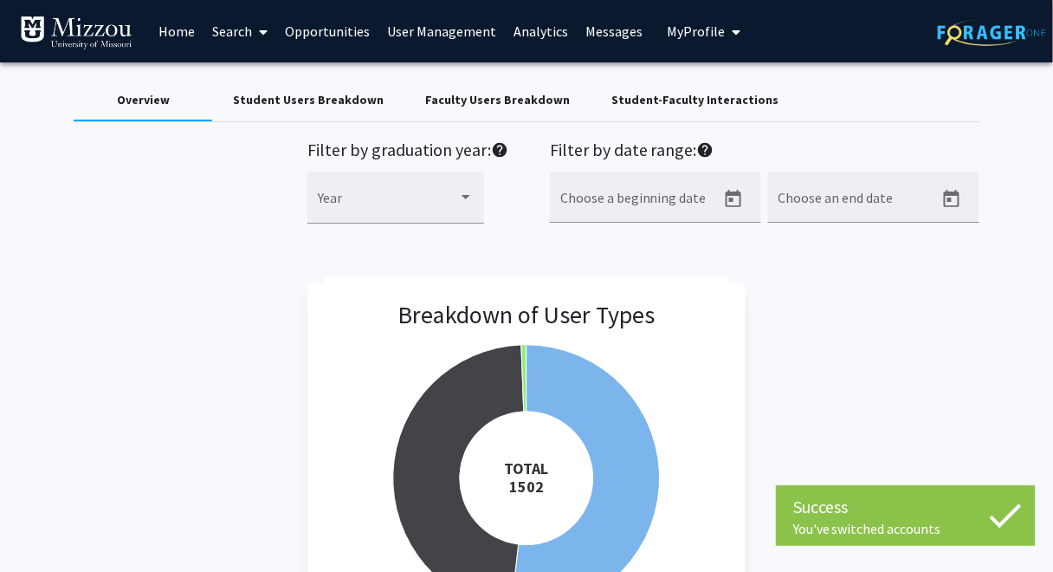
click at [645, 104] on div "Student-Faculty Interactions" at bounding box center [694, 100] width 167 height 18
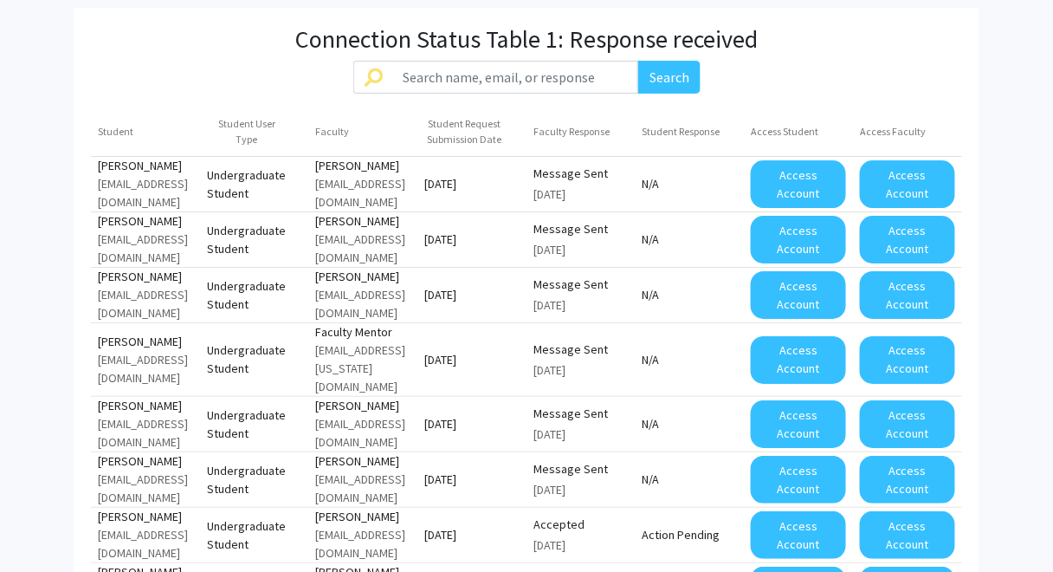
scroll to position [2001, 0]
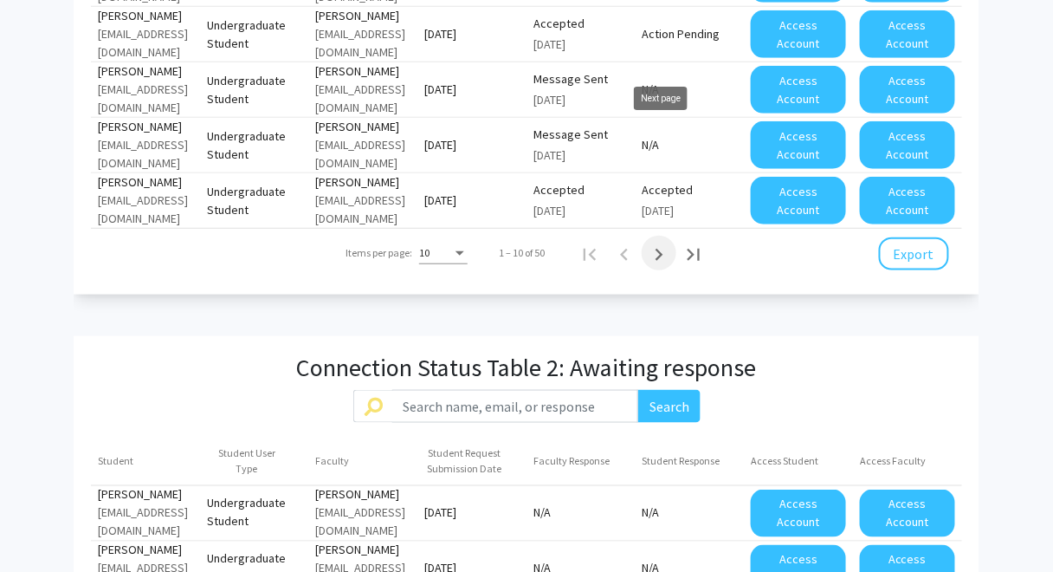
click at [660, 242] on icon "Next page" at bounding box center [659, 254] width 24 height 24
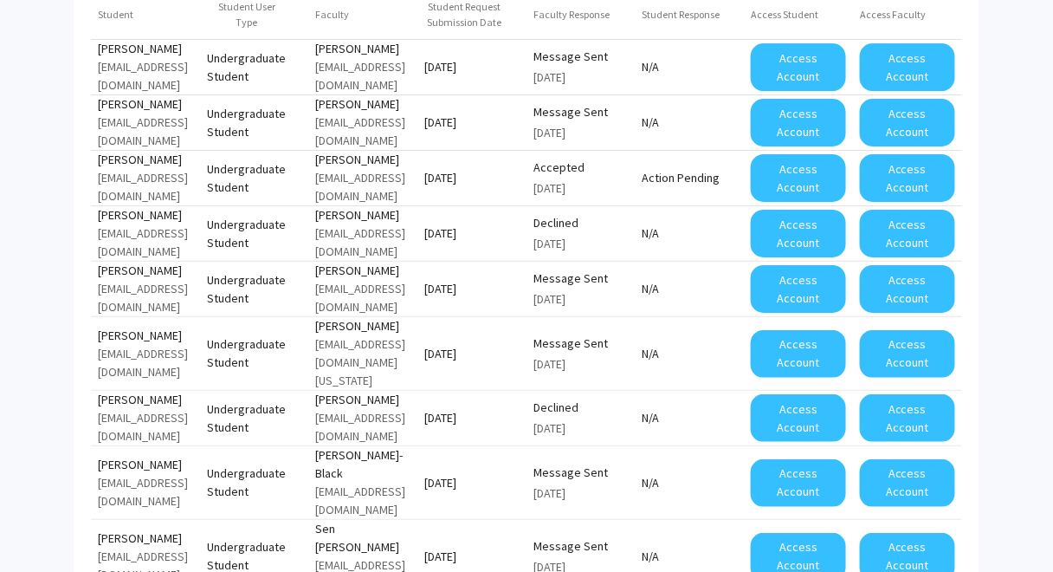
scroll to position [1664, 0]
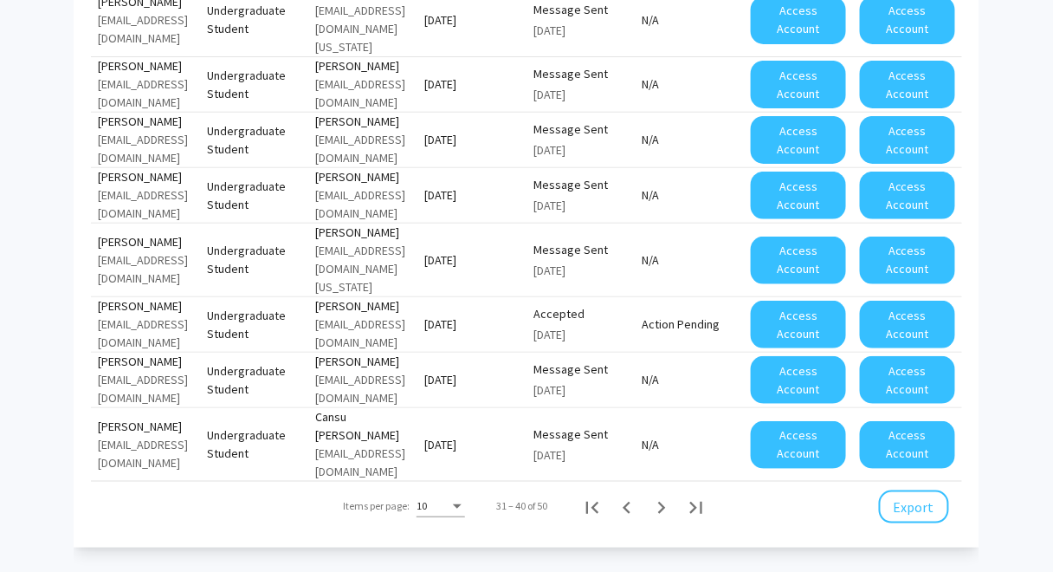
scroll to position [1793, 0]
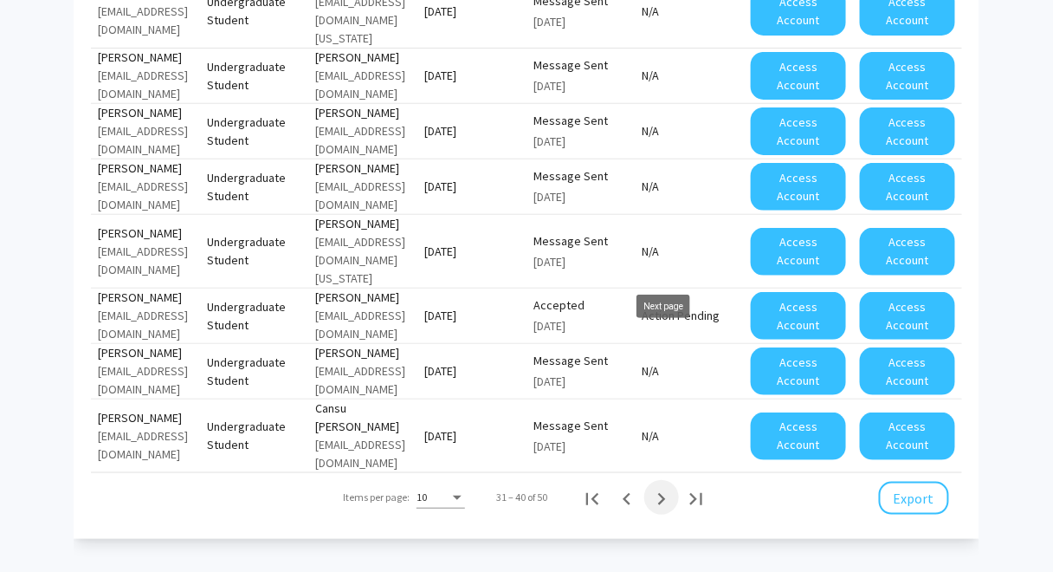
click at [663, 493] on icon "Next page" at bounding box center [662, 499] width 8 height 12
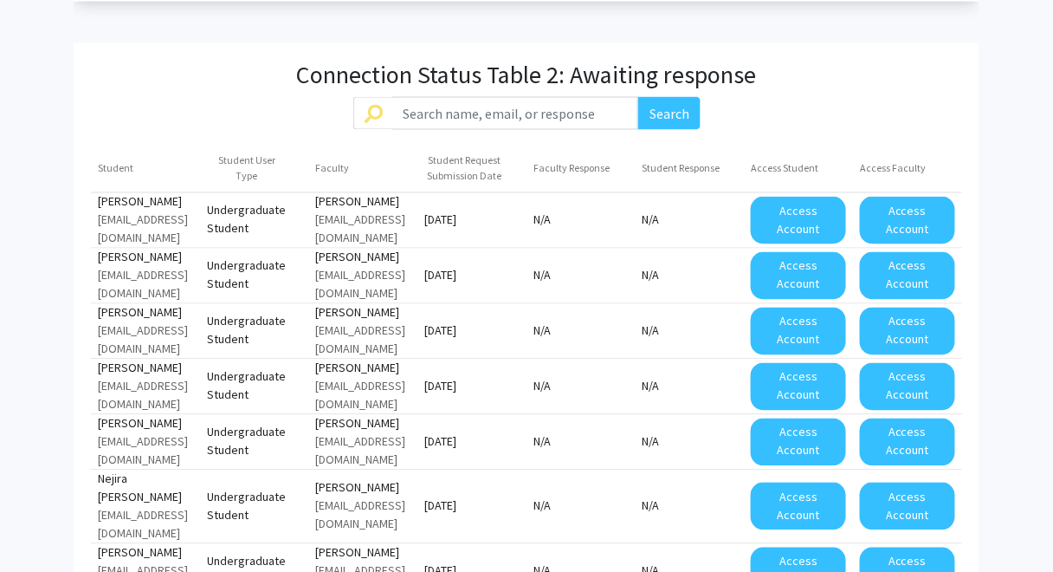
scroll to position [2470, 0]
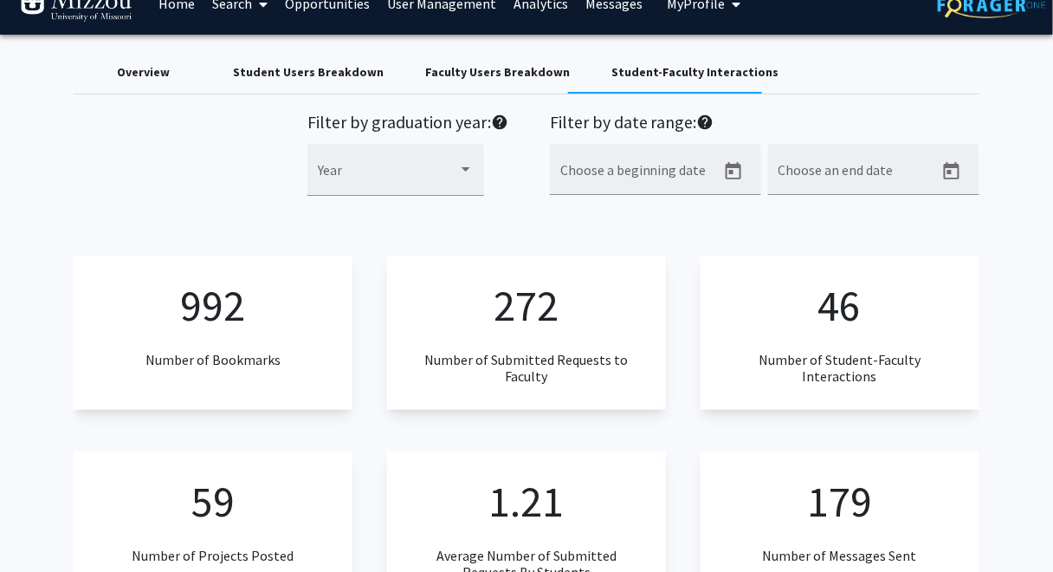
scroll to position [0, 0]
